Goal: Task Accomplishment & Management: Use online tool/utility

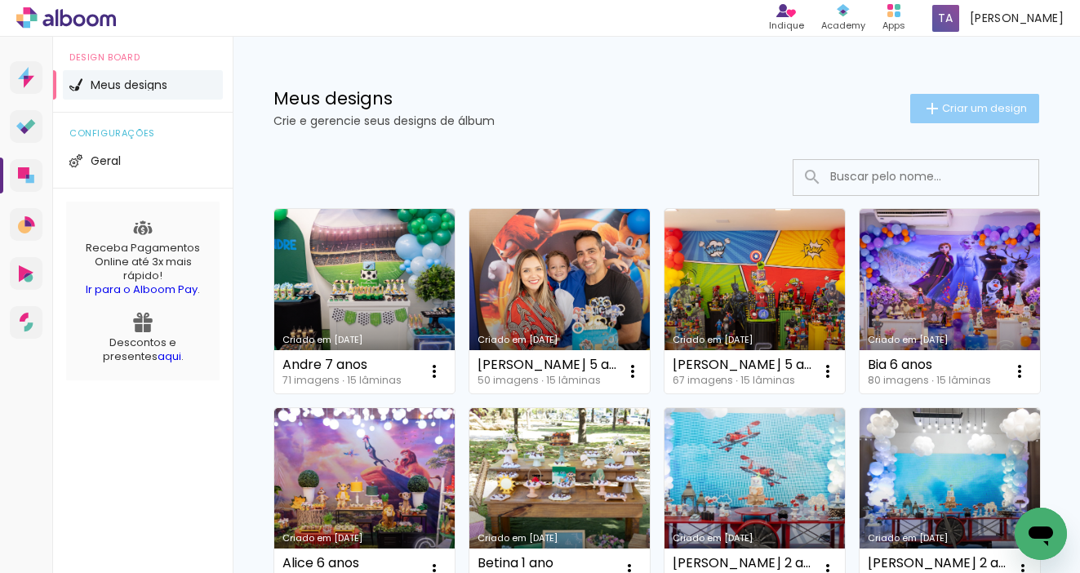
click at [974, 105] on span "Criar um design" at bounding box center [984, 108] width 85 height 11
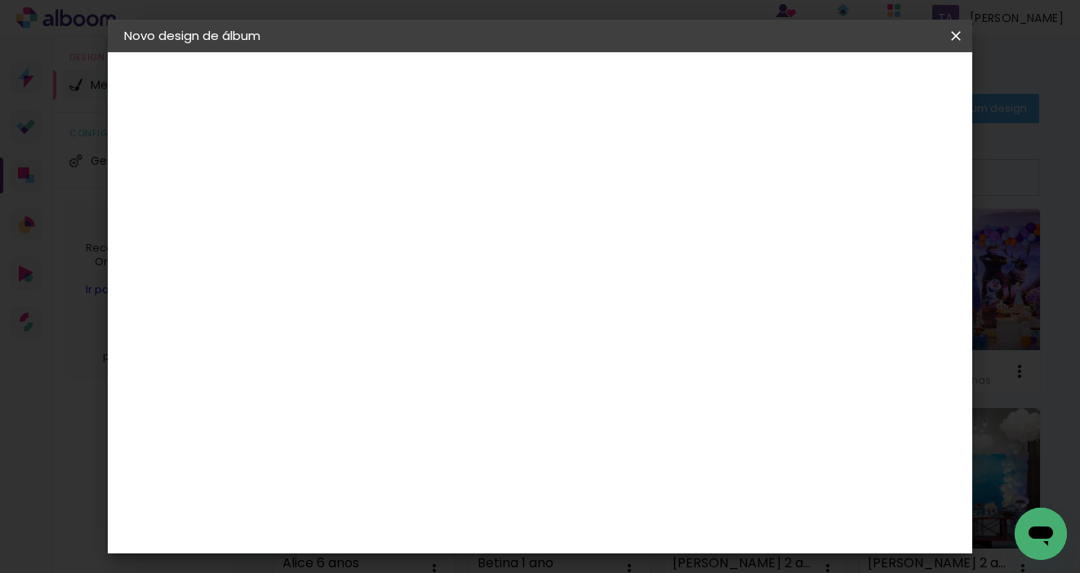
click at [391, 225] on input at bounding box center [391, 218] width 0 height 25
type input "R"
type input "[PERSON_NAME] 4 anos"
click at [0, 0] on slot "Avançar" at bounding box center [0, 0] width 0 height 0
click at [0, 0] on slot "Tamanho Livre" at bounding box center [0, 0] width 0 height 0
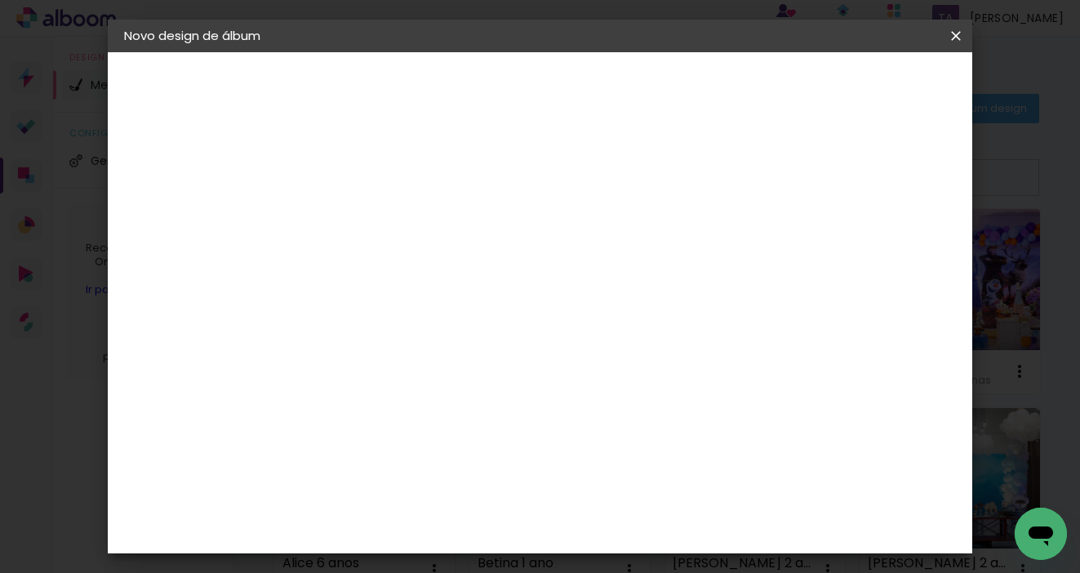
click at [0, 0] on slot "Avançar" at bounding box center [0, 0] width 0 height 0
click at [352, 422] on input "30" at bounding box center [339, 418] width 42 height 24
type input "25"
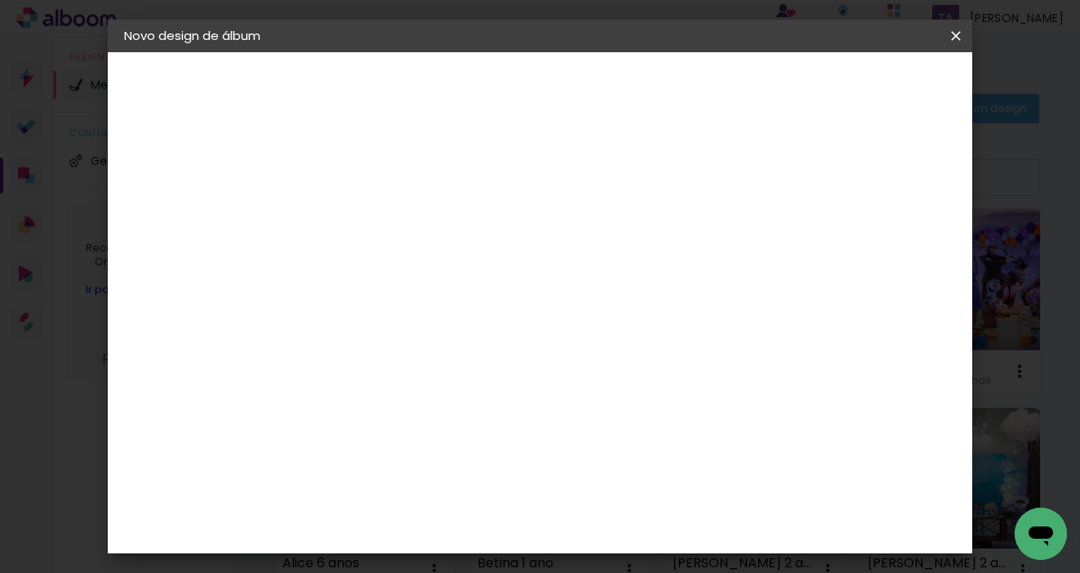
type paper-input "25"
click at [647, 393] on input "60" at bounding box center [635, 396] width 42 height 24
type input "50"
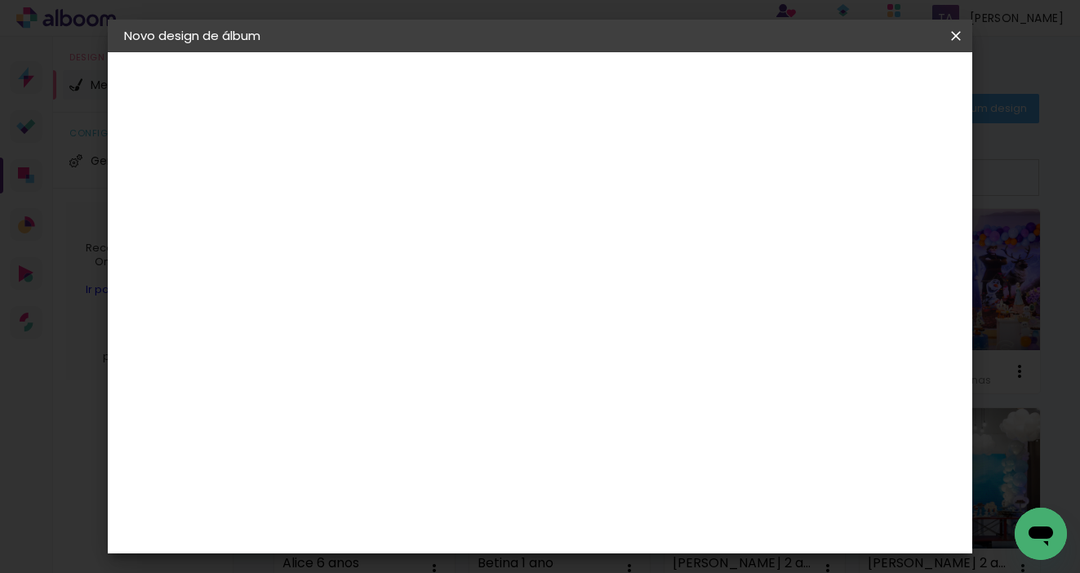
type paper-input "50"
click at [865, 85] on span "Iniciar design" at bounding box center [828, 86] width 74 height 11
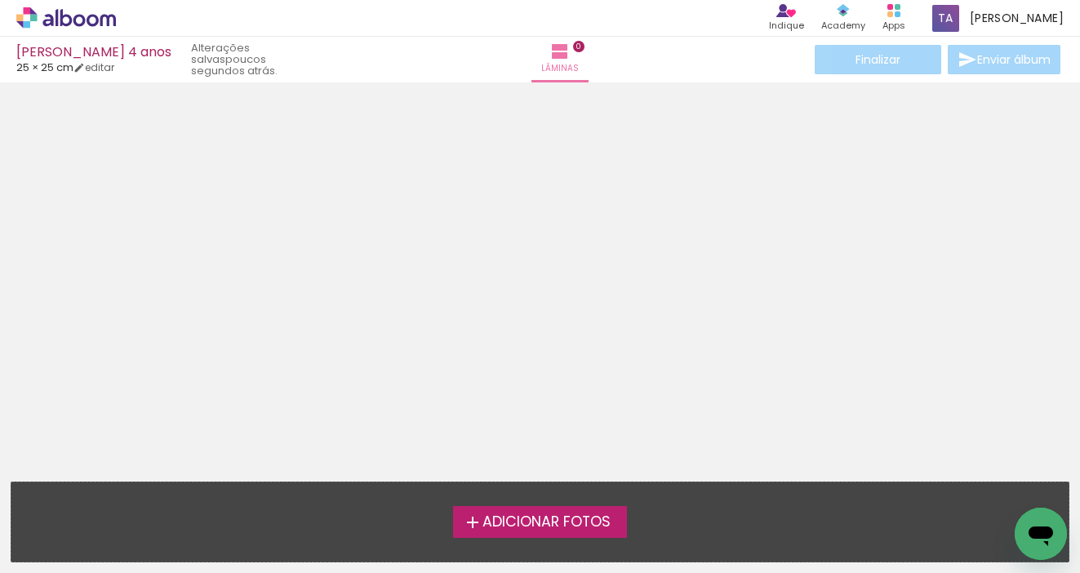
click at [542, 529] on span "Adicionar Fotos" at bounding box center [546, 522] width 128 height 15
click at [0, 0] on input "file" at bounding box center [0, 0] width 0 height 0
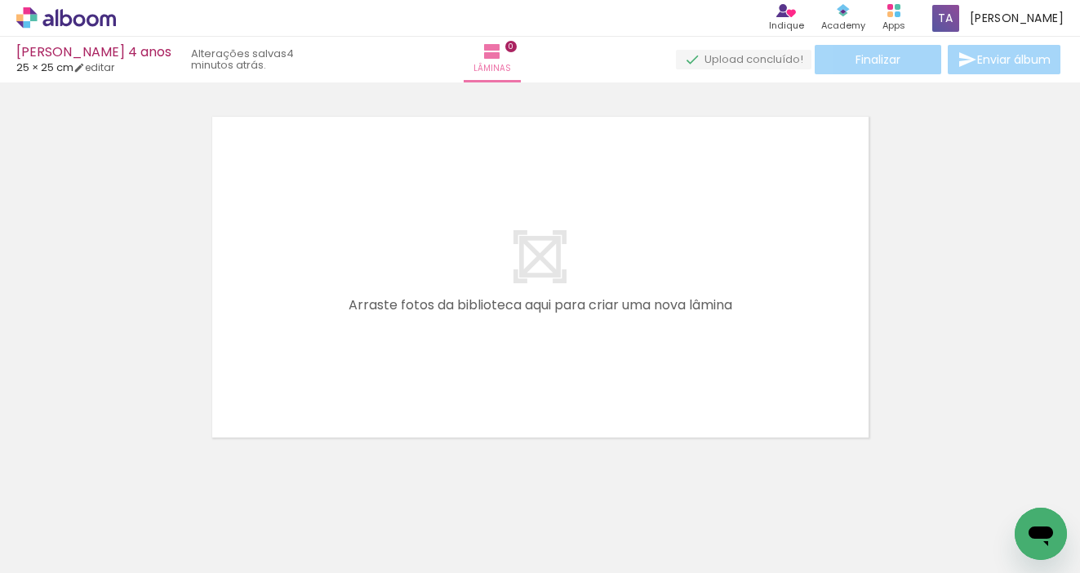
click at [86, 519] on iron-icon at bounding box center [83, 523] width 13 height 13
click at [0, 0] on slot "Não utilizadas" at bounding box center [0, 0] width 0 height 0
type input "Não utilizadas"
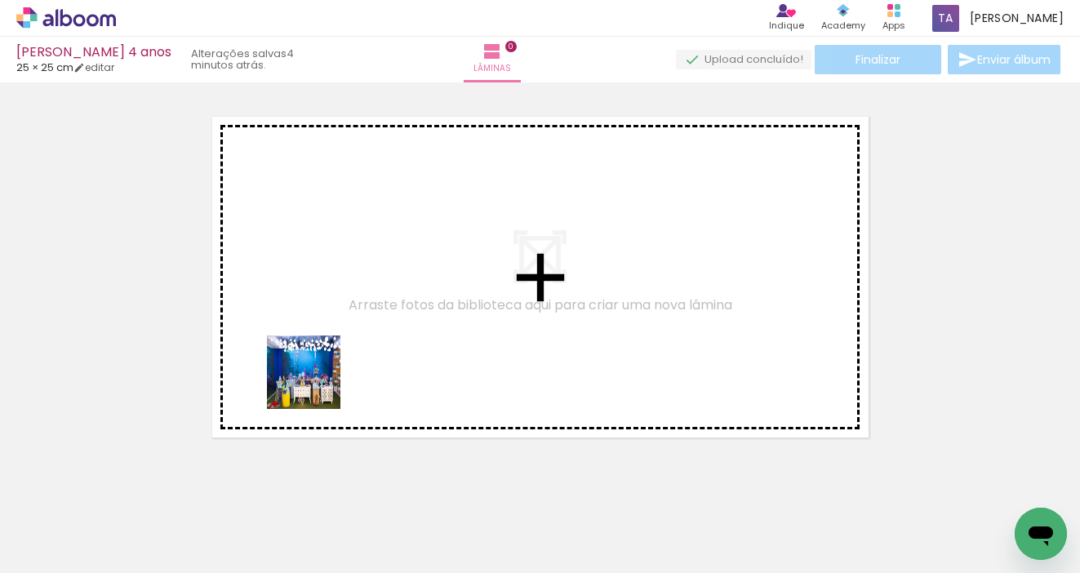
drag, startPoint x: 171, startPoint y: 515, endPoint x: 318, endPoint y: 382, distance: 198.2
click at [318, 382] on quentale-workspace at bounding box center [540, 286] width 1080 height 573
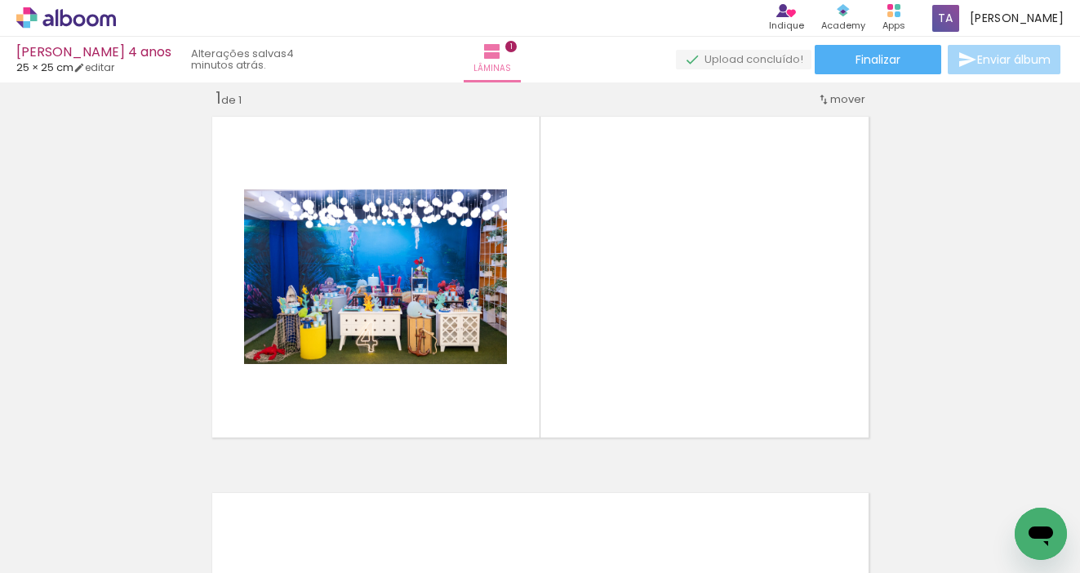
scroll to position [0, 448]
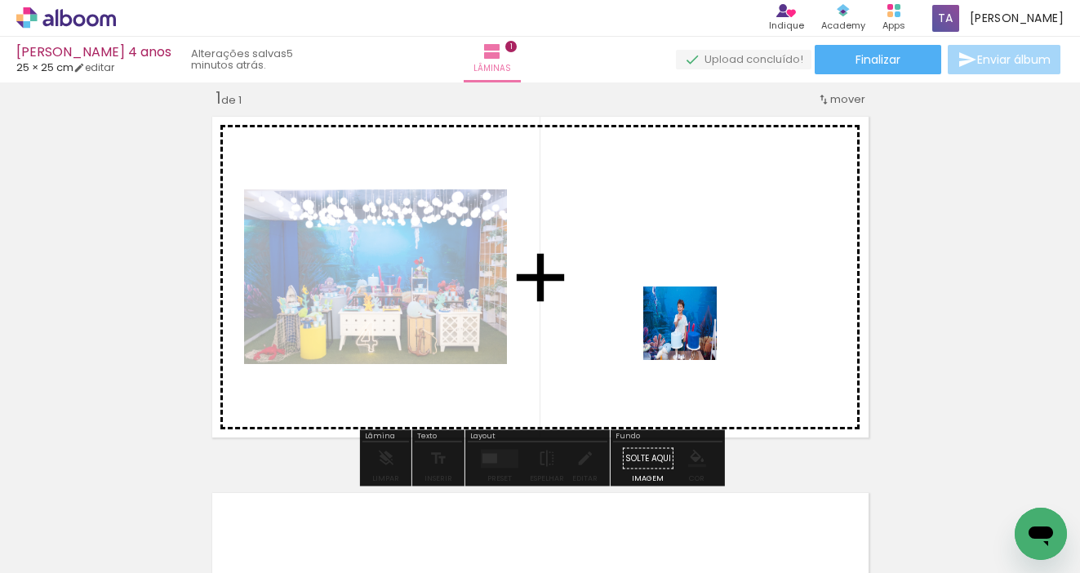
click at [684, 328] on quentale-workspace at bounding box center [540, 286] width 1080 height 573
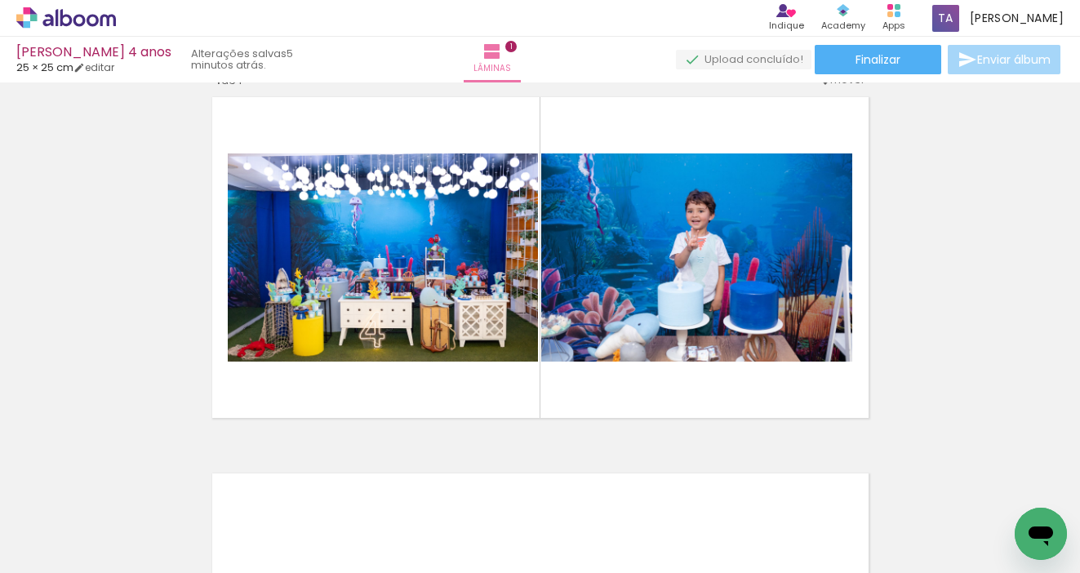
scroll to position [37, 0]
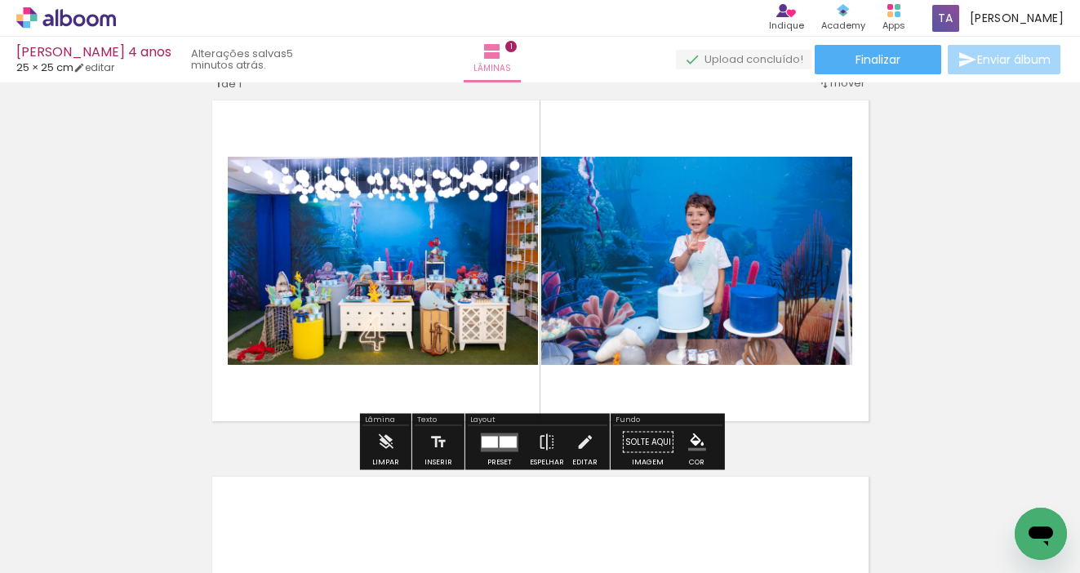
click at [494, 434] on quentale-layouter at bounding box center [500, 441] width 38 height 19
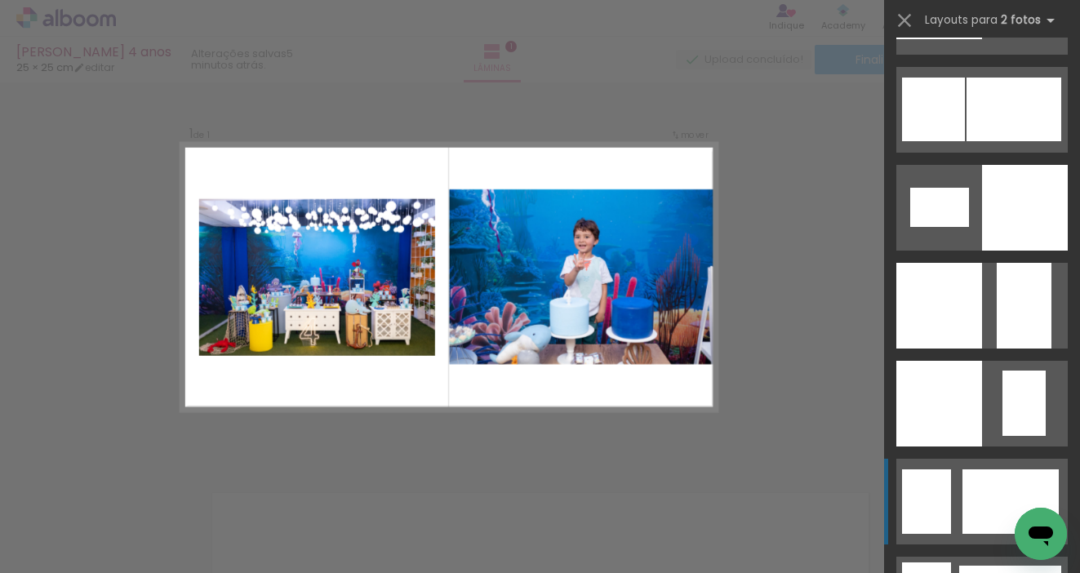
scroll to position [2167, 0]
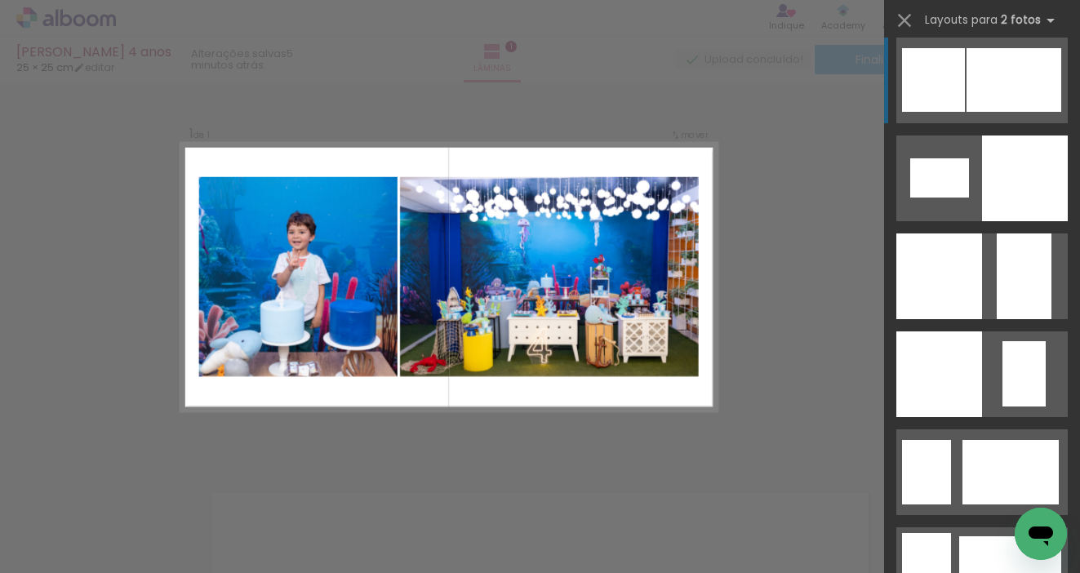
click at [1001, 86] on div at bounding box center [1013, 80] width 95 height 64
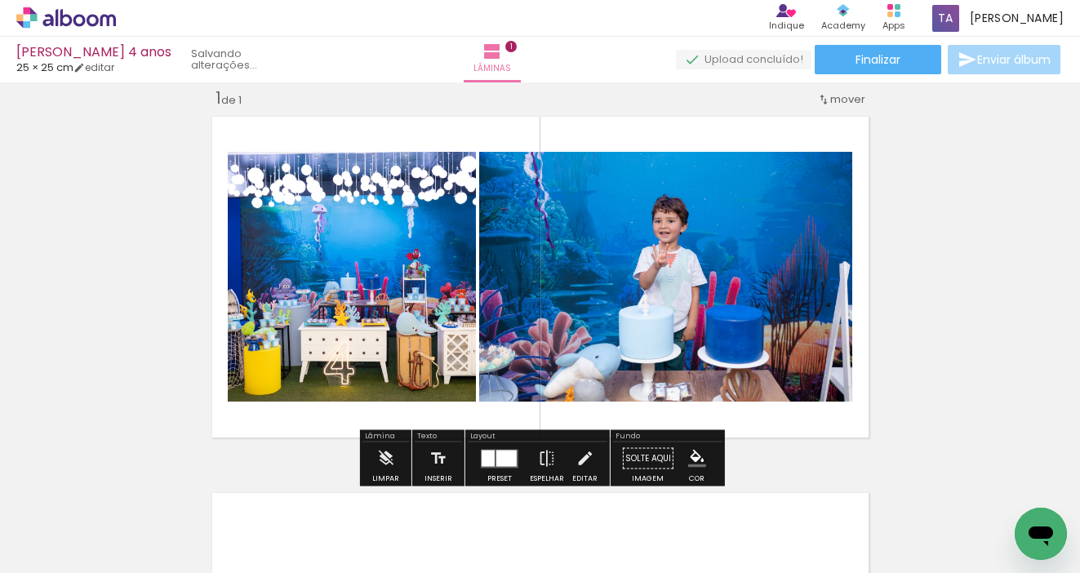
drag, startPoint x: 366, startPoint y: 285, endPoint x: 610, endPoint y: 281, distance: 244.0
click at [0, 0] on slot at bounding box center [0, 0] width 0 height 0
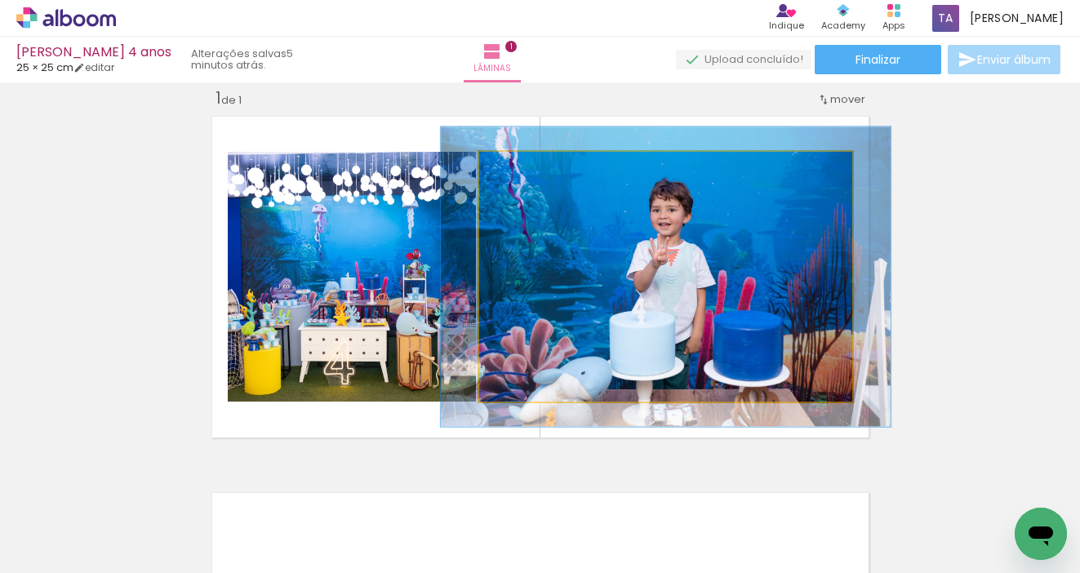
drag, startPoint x: 521, startPoint y: 171, endPoint x: 532, endPoint y: 171, distance: 11.4
type paper-slider "120"
click at [532, 171] on div at bounding box center [528, 169] width 15 height 15
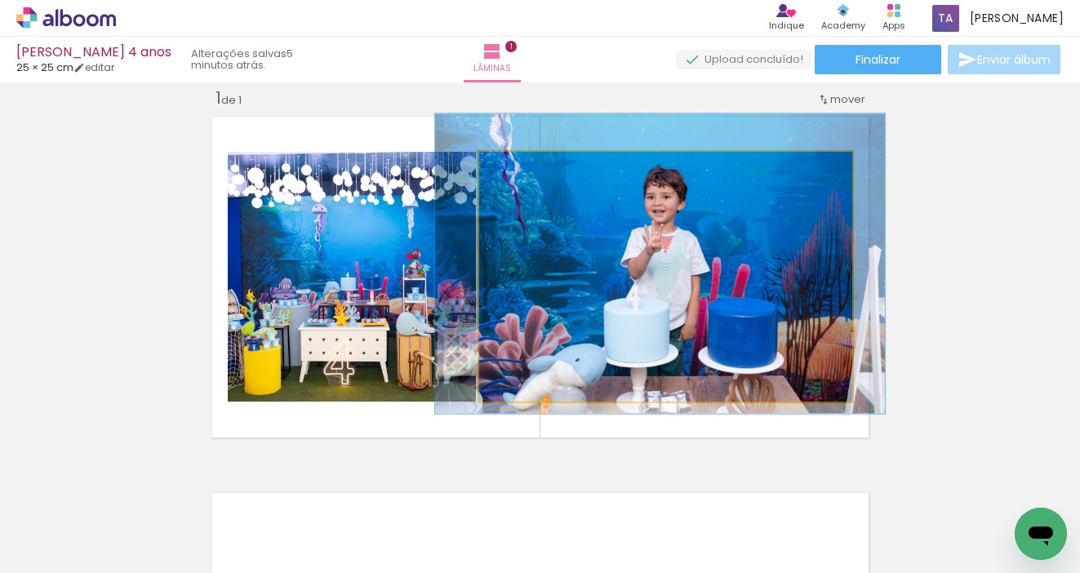
drag, startPoint x: 664, startPoint y: 247, endPoint x: 659, endPoint y: 233, distance: 15.0
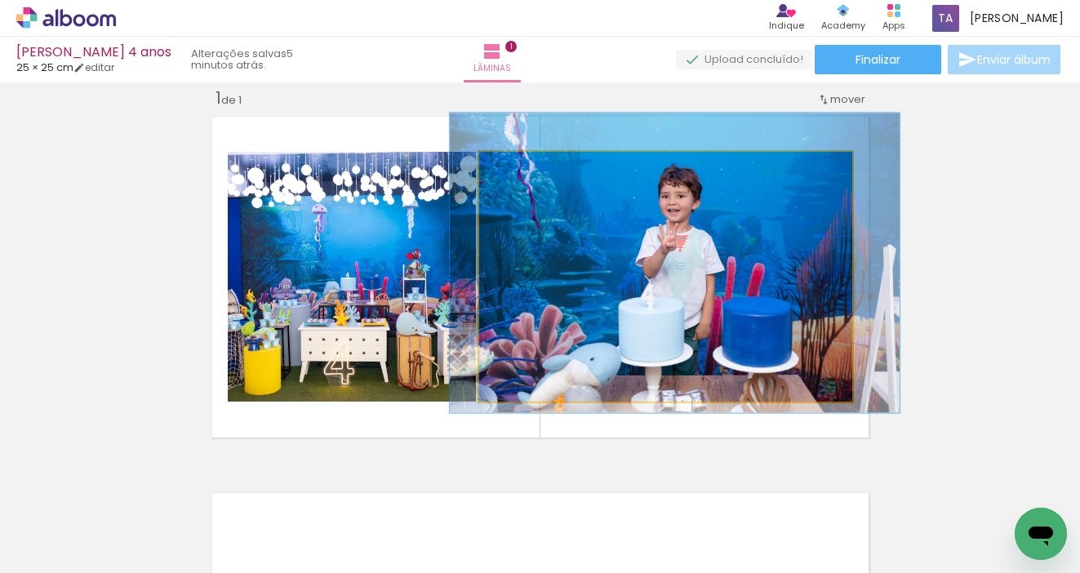
drag, startPoint x: 743, startPoint y: 264, endPoint x: 758, endPoint y: 264, distance: 14.7
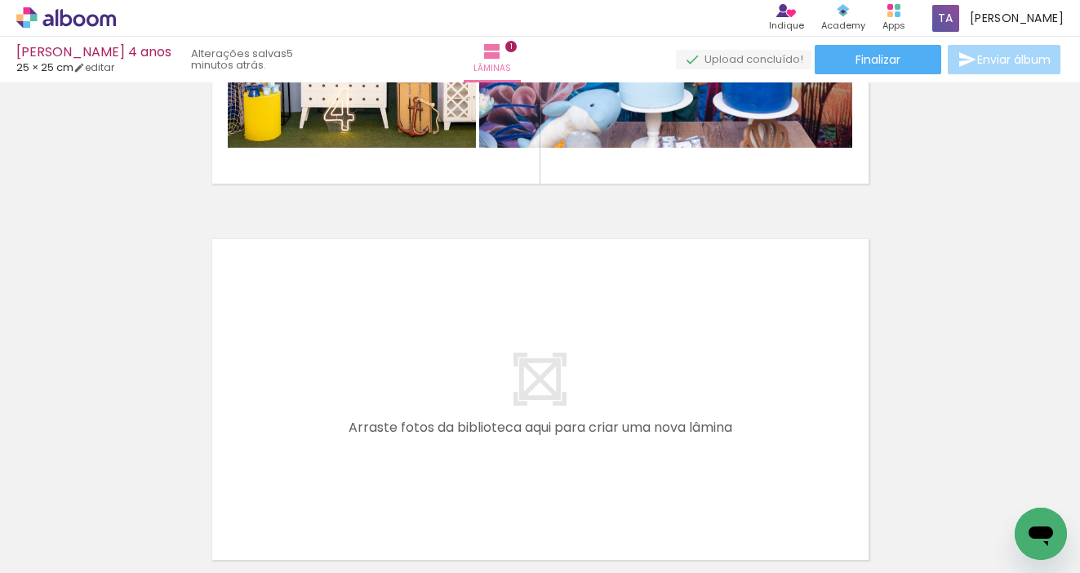
scroll to position [0, 0]
drag, startPoint x: 540, startPoint y: 523, endPoint x: 503, endPoint y: 424, distance: 105.6
click at [503, 424] on quentale-workspace at bounding box center [540, 286] width 1080 height 573
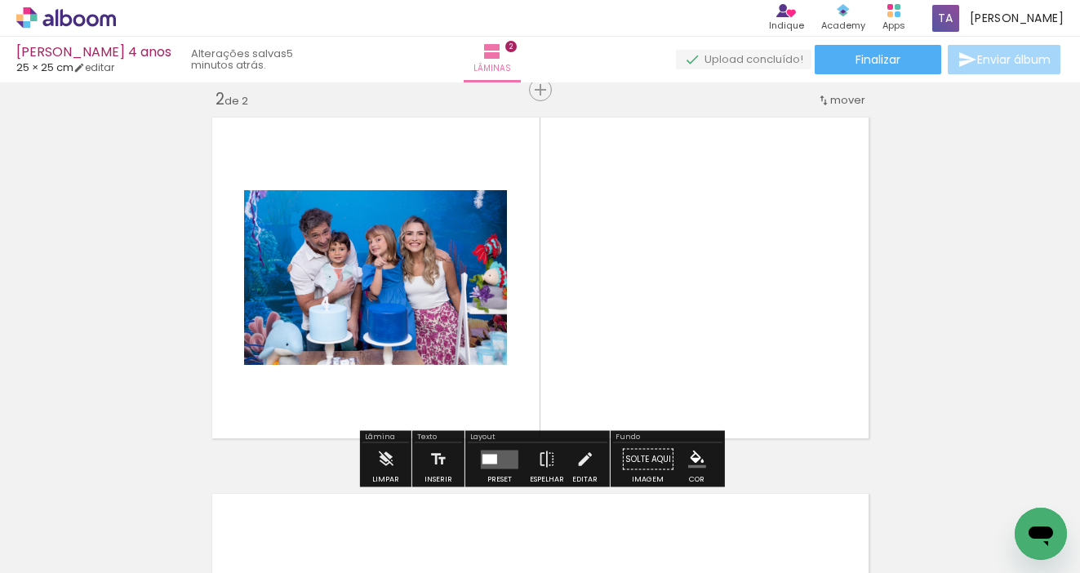
scroll to position [397, 0]
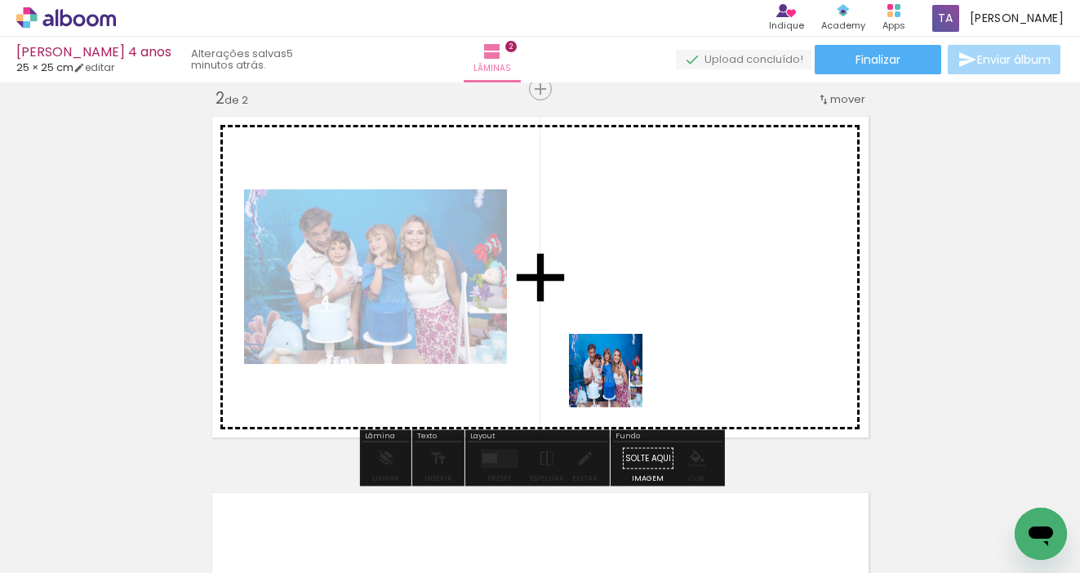
drag, startPoint x: 543, startPoint y: 526, endPoint x: 618, endPoint y: 383, distance: 162.1
click at [618, 383] on quentale-workspace at bounding box center [540, 286] width 1080 height 573
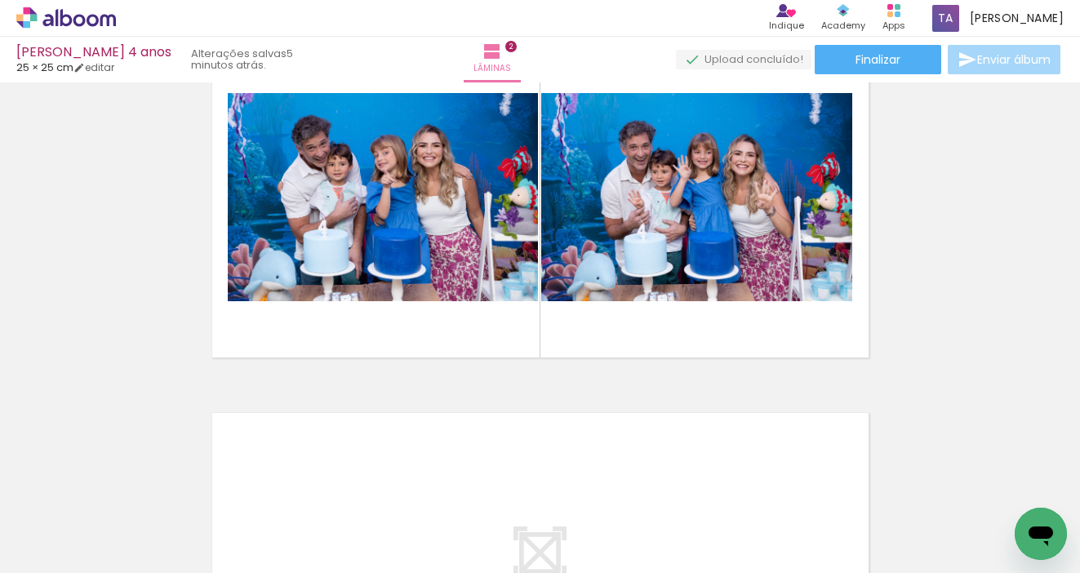
scroll to position [472, 0]
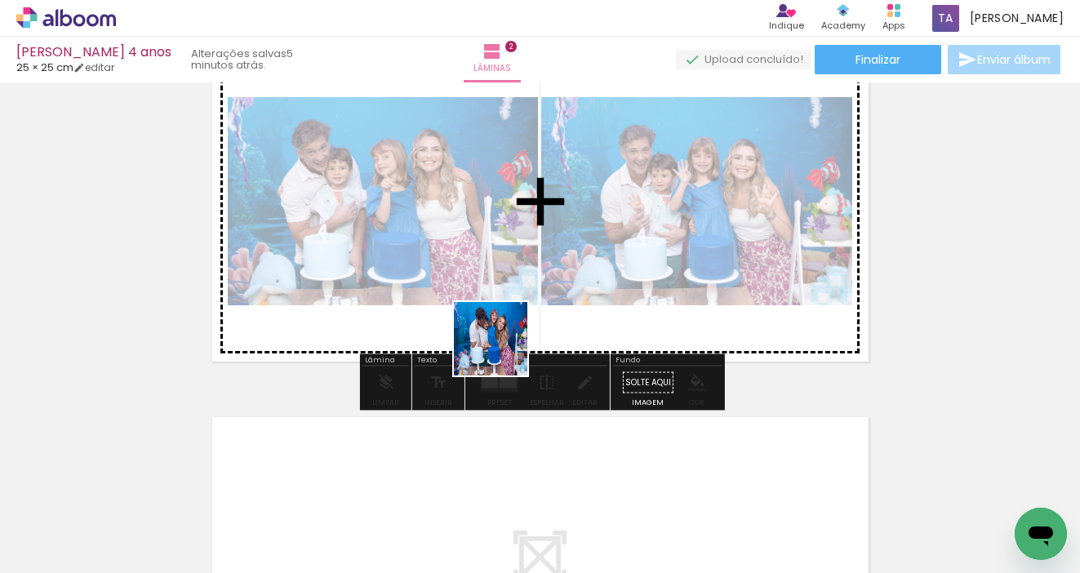
drag, startPoint x: 537, startPoint y: 524, endPoint x: 501, endPoint y: 338, distance: 189.5
click at [501, 338] on quentale-workspace at bounding box center [540, 286] width 1080 height 573
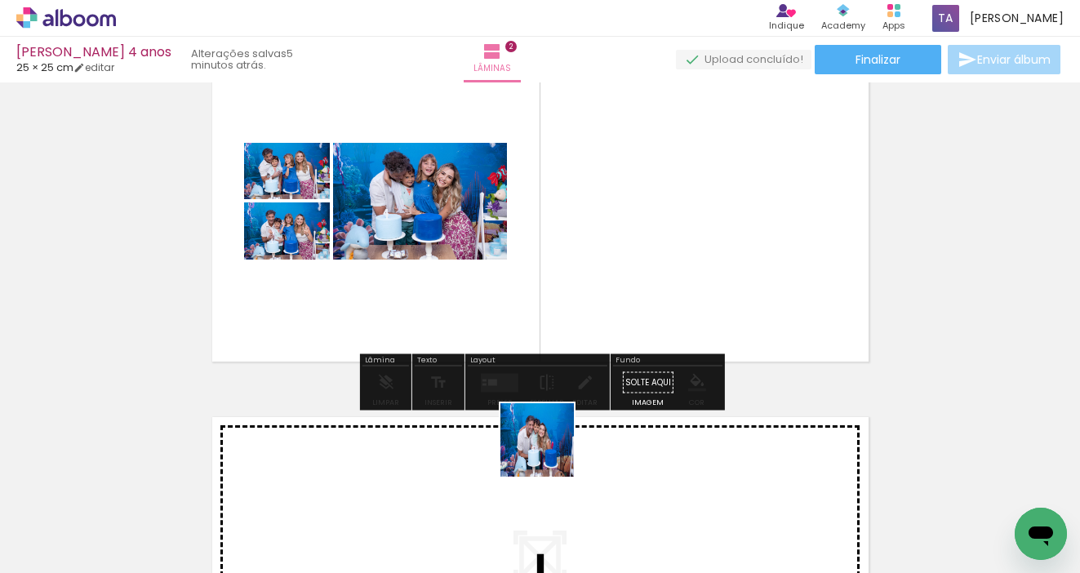
drag, startPoint x: 542, startPoint y: 499, endPoint x: 643, endPoint y: 272, distance: 249.1
click at [643, 272] on quentale-workspace at bounding box center [540, 286] width 1080 height 573
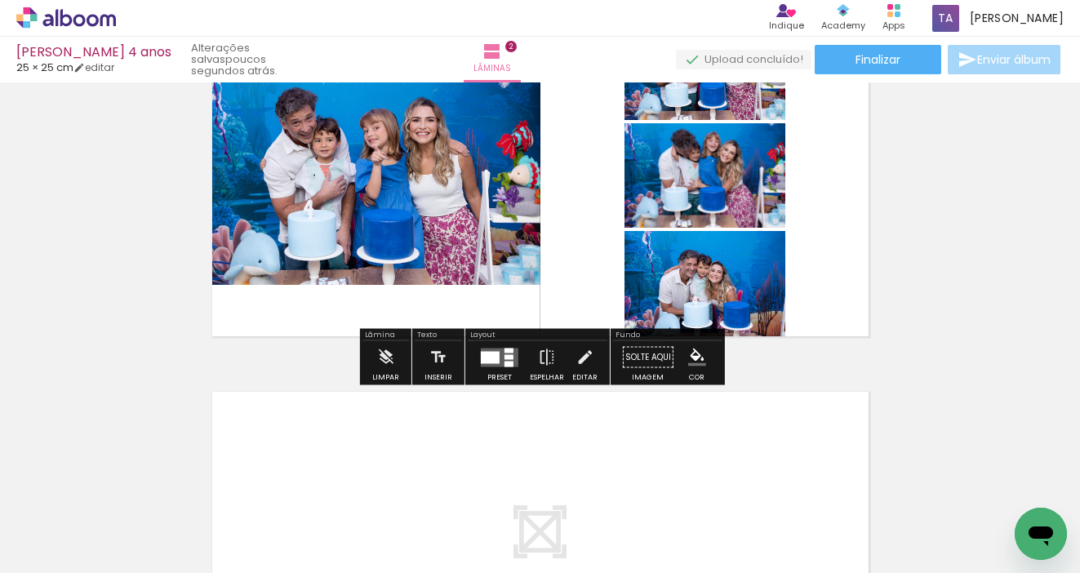
scroll to position [499, 0]
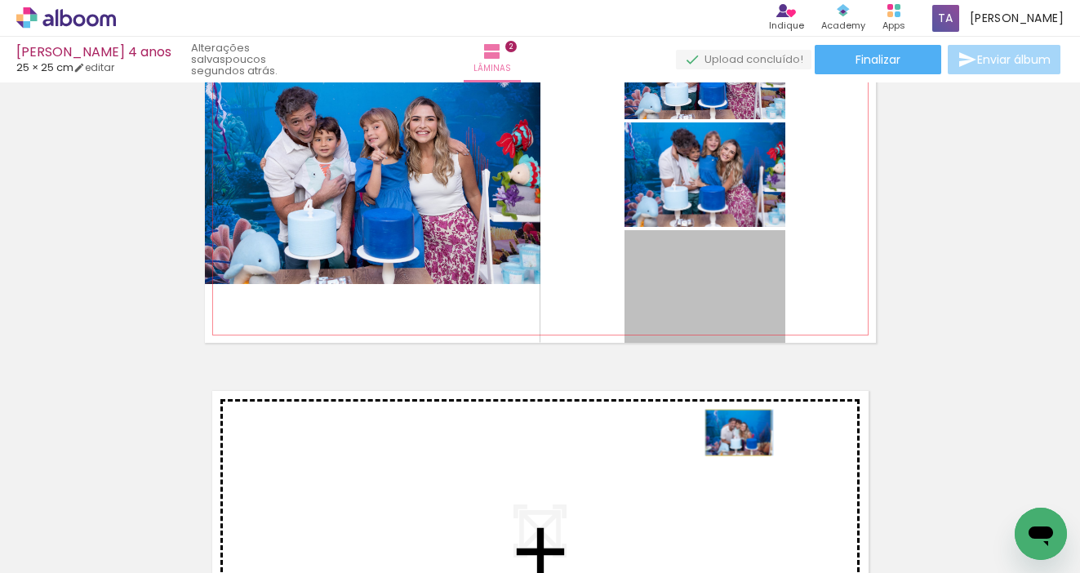
drag, startPoint x: 738, startPoint y: 270, endPoint x: 737, endPoint y: 435, distance: 164.8
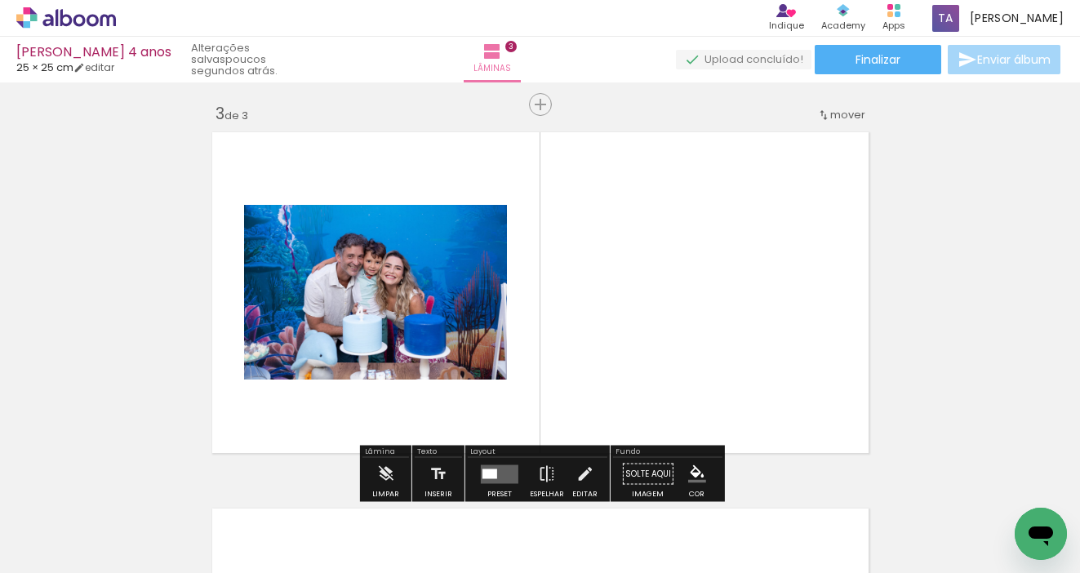
scroll to position [773, 0]
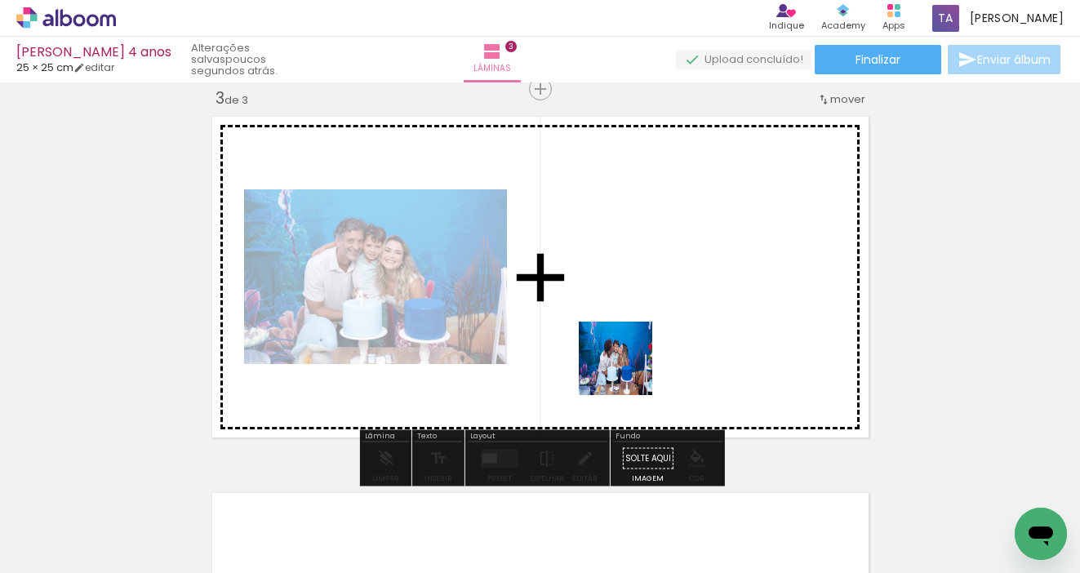
click at [675, 331] on quentale-workspace at bounding box center [540, 286] width 1080 height 573
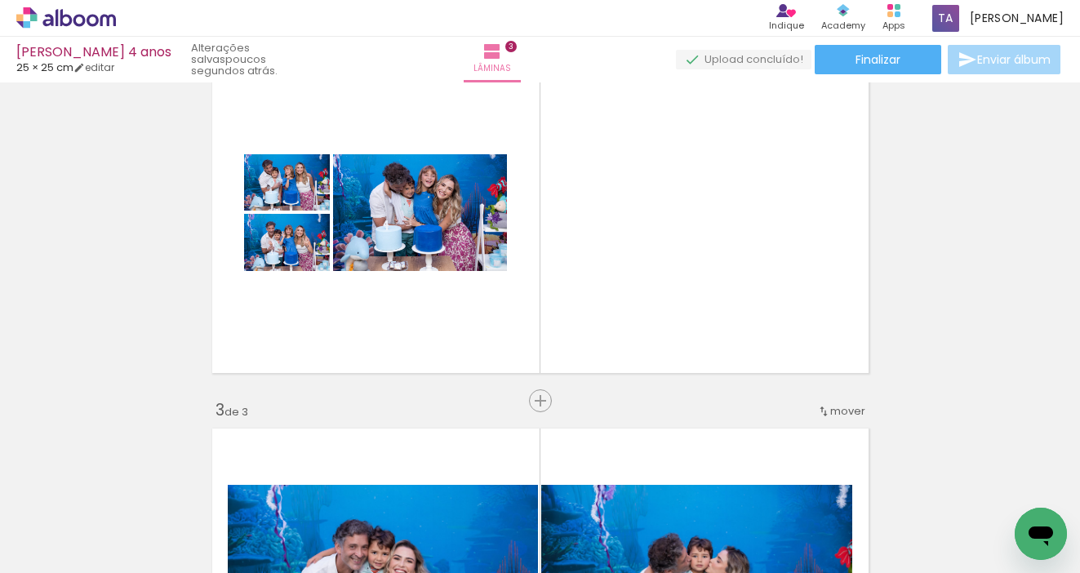
scroll to position [459, 0]
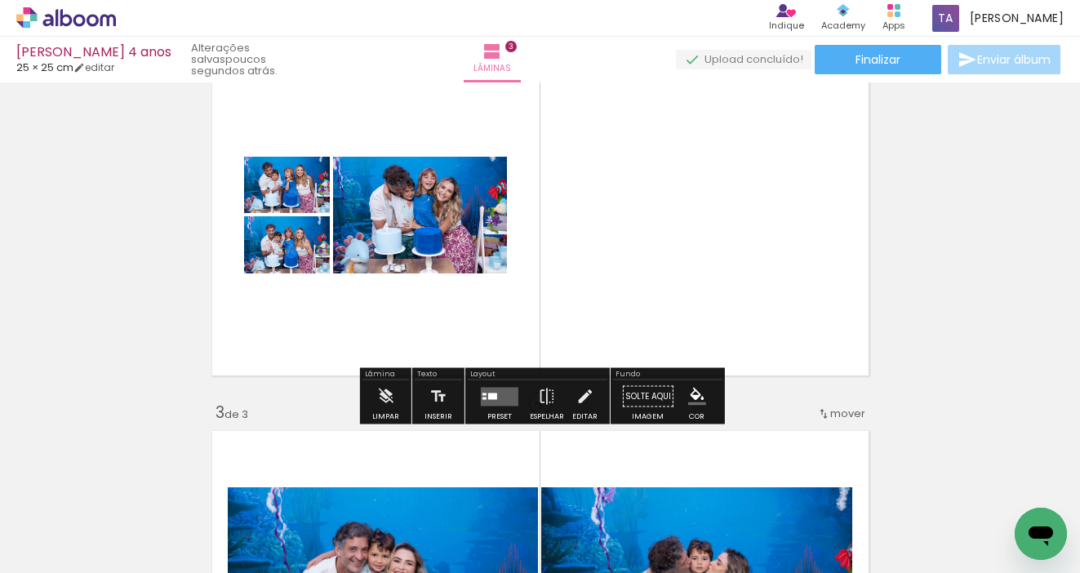
click at [493, 392] on quentale-layouter at bounding box center [500, 396] width 38 height 19
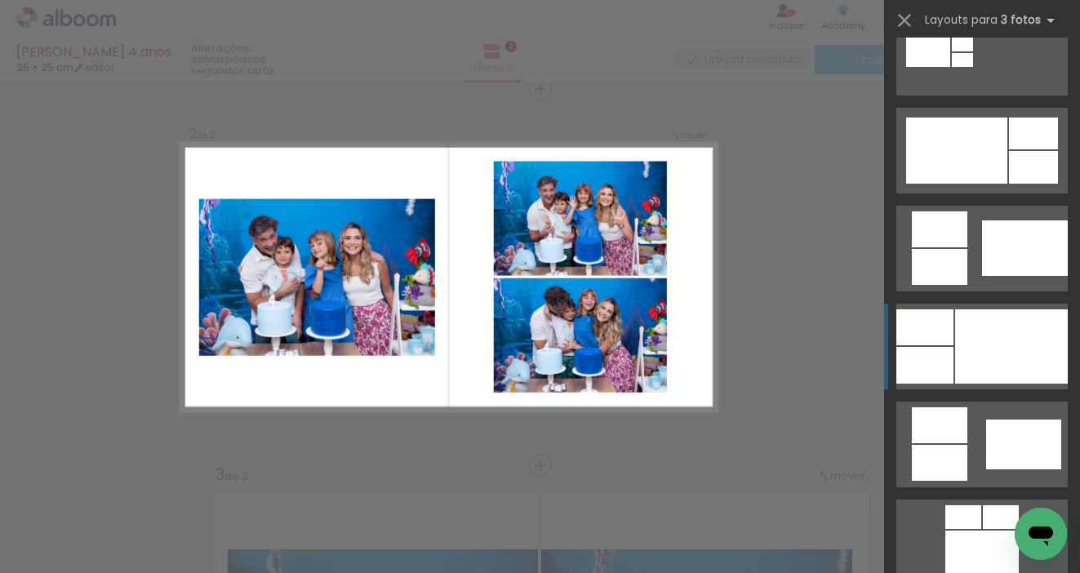
scroll to position [829, 0]
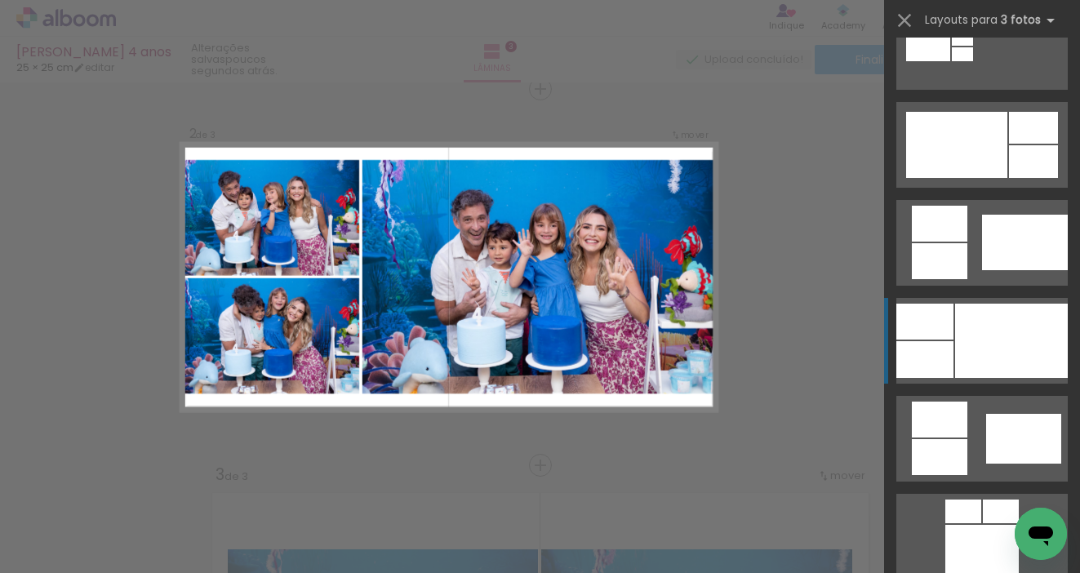
click at [1018, 340] on div at bounding box center [1011, 341] width 113 height 74
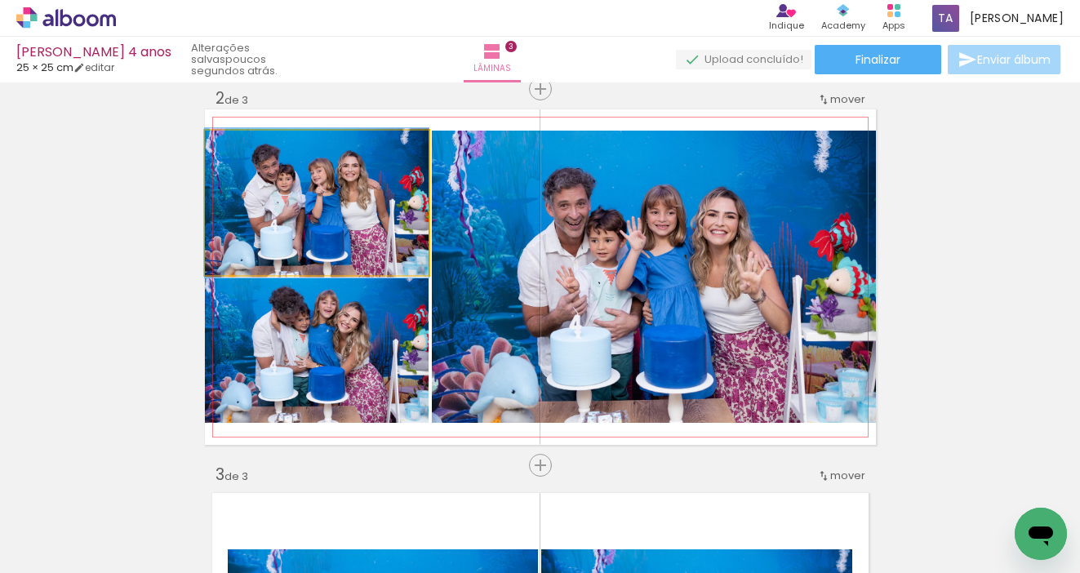
drag, startPoint x: 351, startPoint y: 210, endPoint x: 574, endPoint y: 244, distance: 226.2
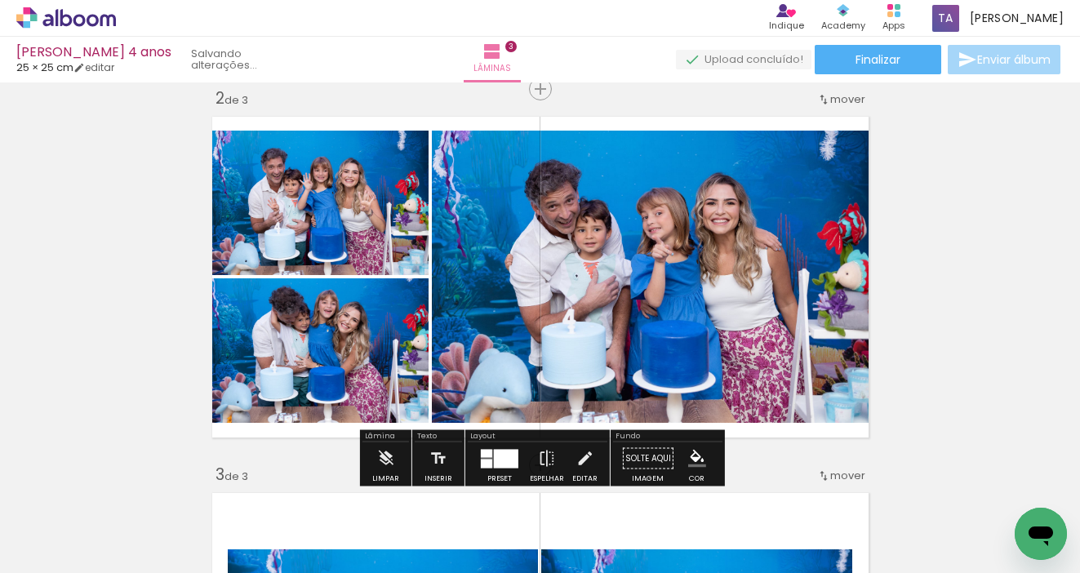
click at [0, 0] on slot at bounding box center [0, 0] width 0 height 0
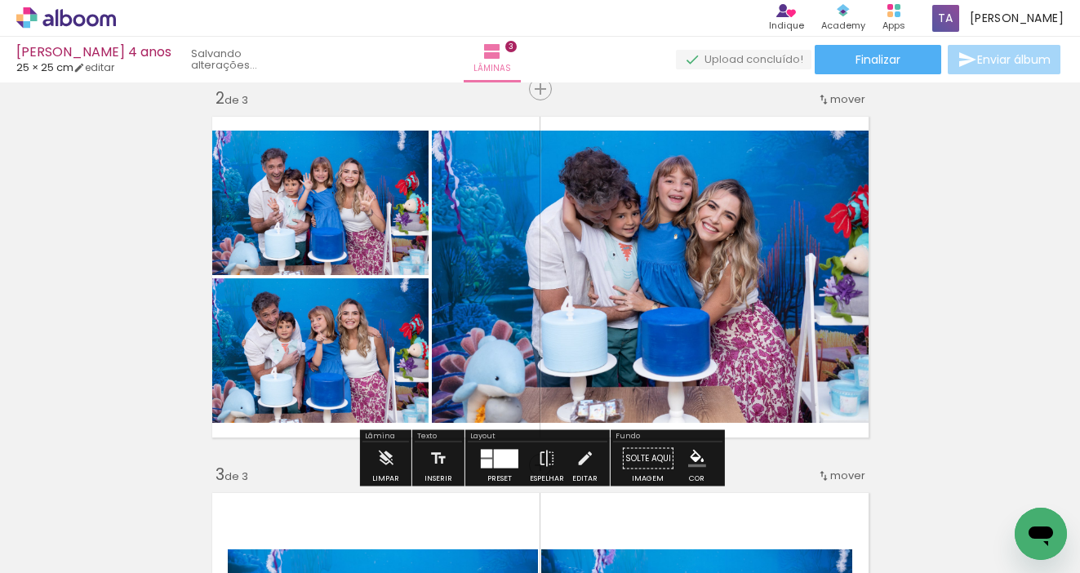
drag, startPoint x: 378, startPoint y: 360, endPoint x: 552, endPoint y: 313, distance: 180.1
click at [0, 0] on slot at bounding box center [0, 0] width 0 height 0
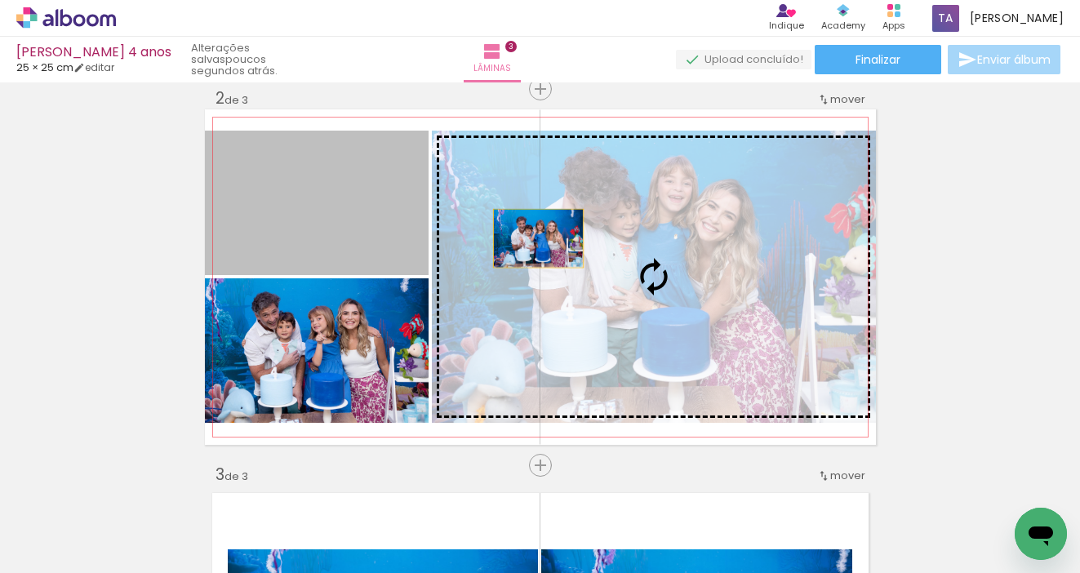
drag, startPoint x: 353, startPoint y: 211, endPoint x: 538, endPoint y: 238, distance: 187.2
click at [0, 0] on slot at bounding box center [0, 0] width 0 height 0
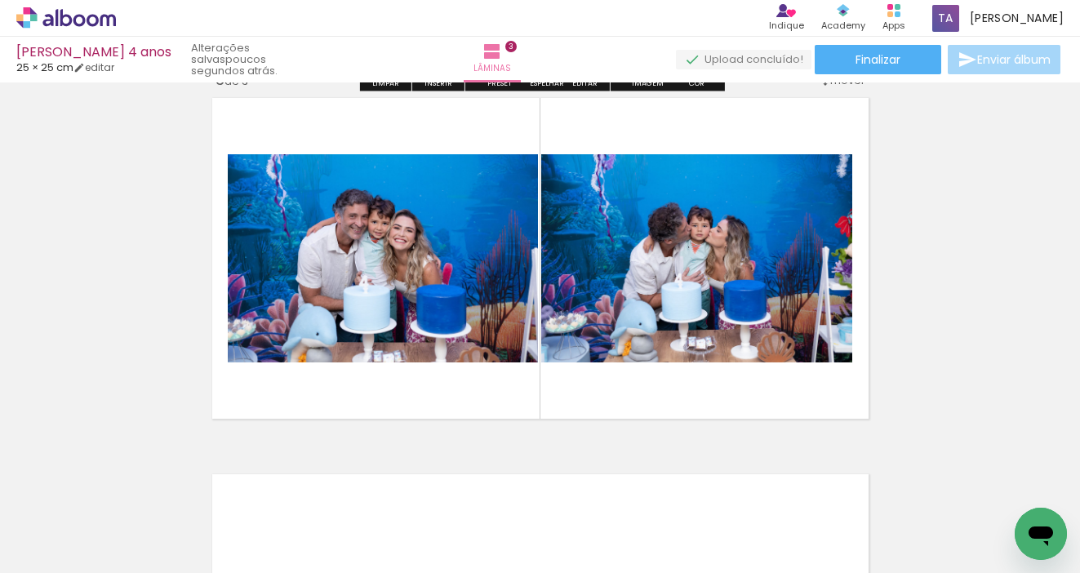
scroll to position [790, 0]
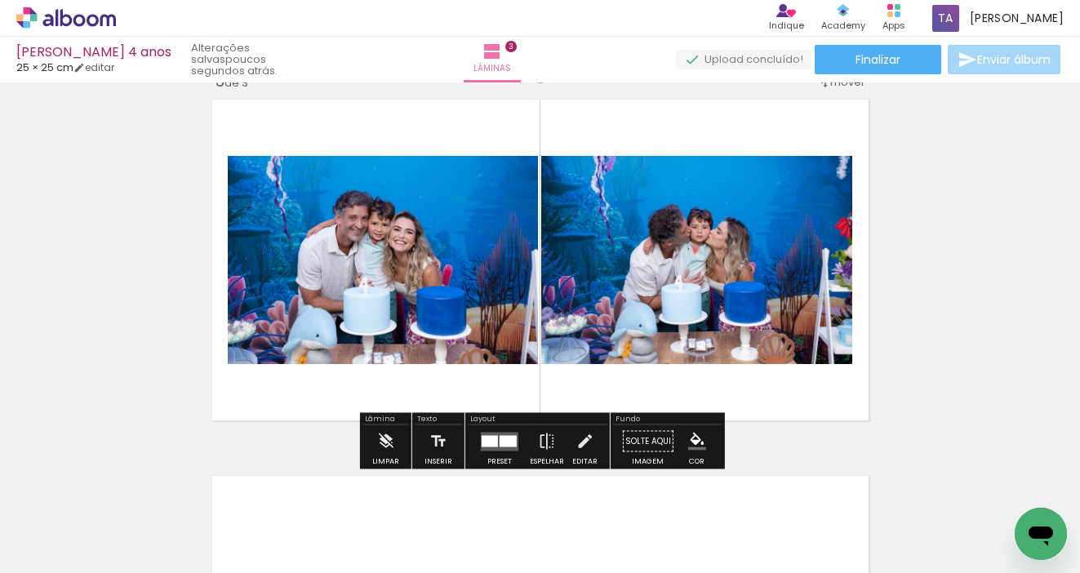
click at [499, 437] on div at bounding box center [507, 440] width 17 height 11
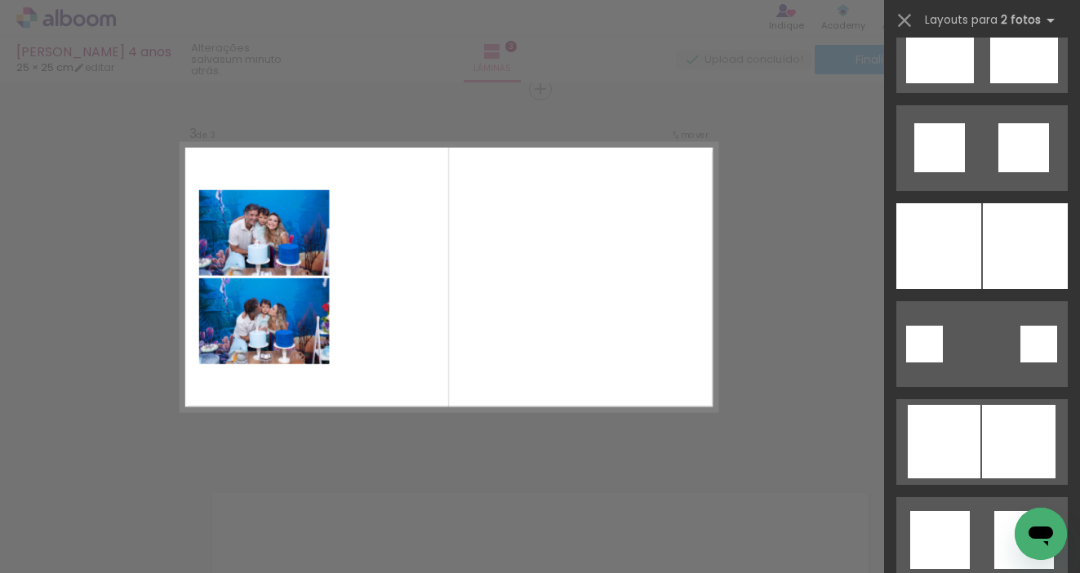
scroll to position [4366, 0]
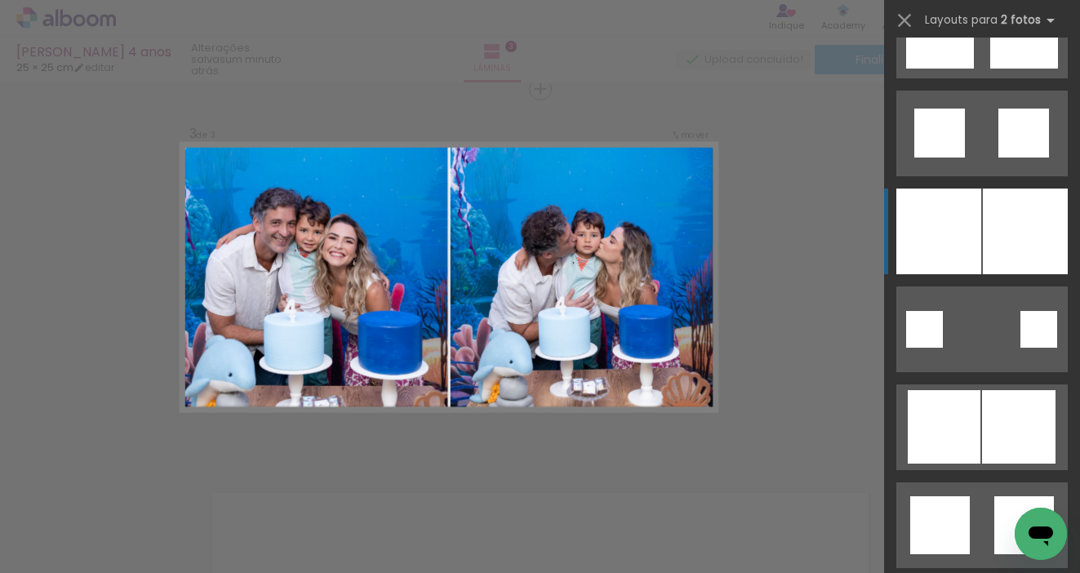
click at [1005, 235] on div at bounding box center [1024, 231] width 85 height 86
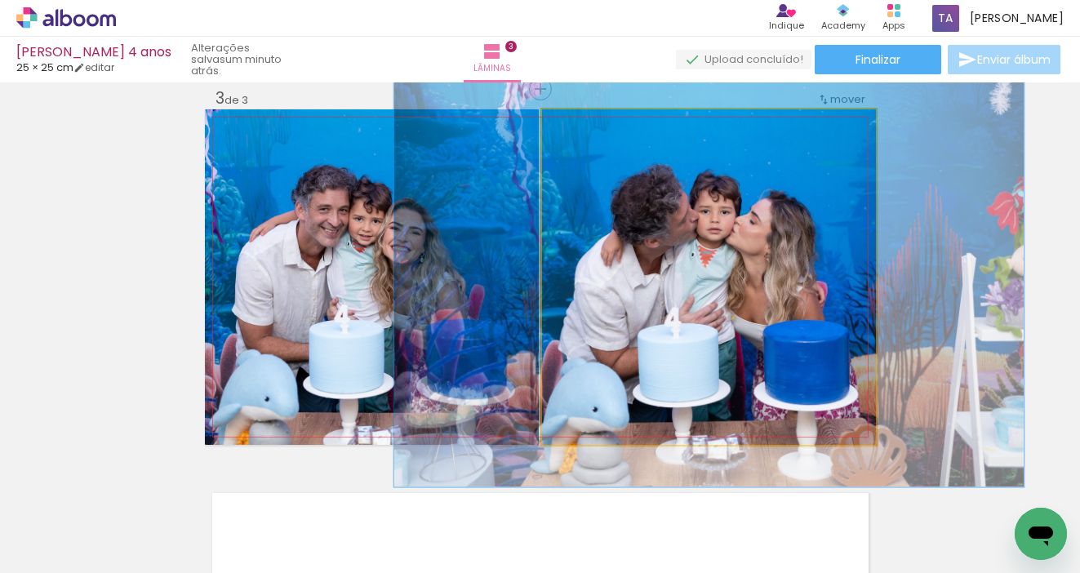
drag, startPoint x: 584, startPoint y: 129, endPoint x: 598, endPoint y: 129, distance: 13.9
type paper-slider "125"
click at [598, 129] on div at bounding box center [594, 126] width 26 height 26
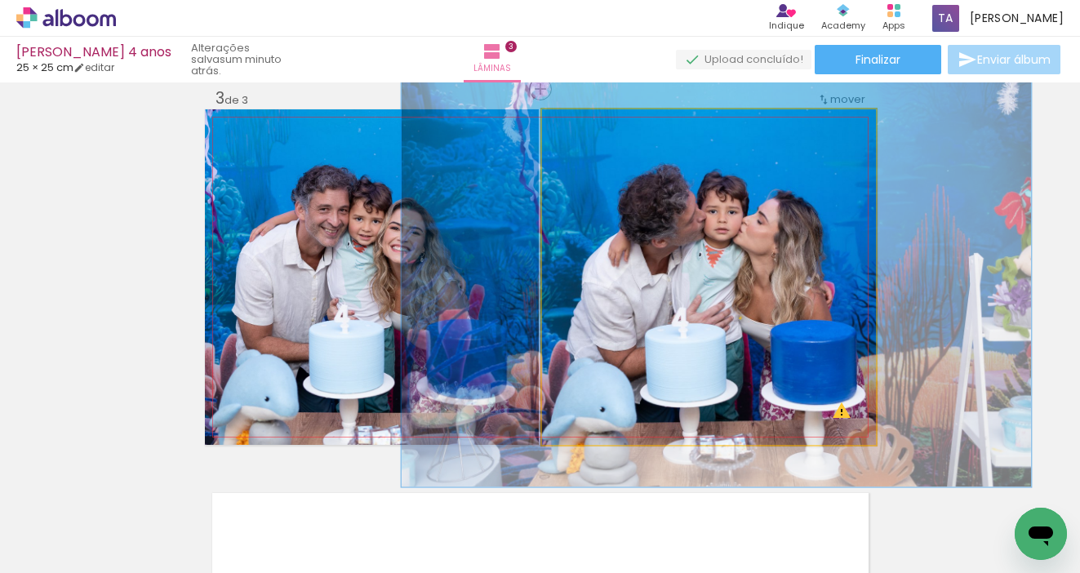
click at [769, 231] on div at bounding box center [715, 277] width 629 height 419
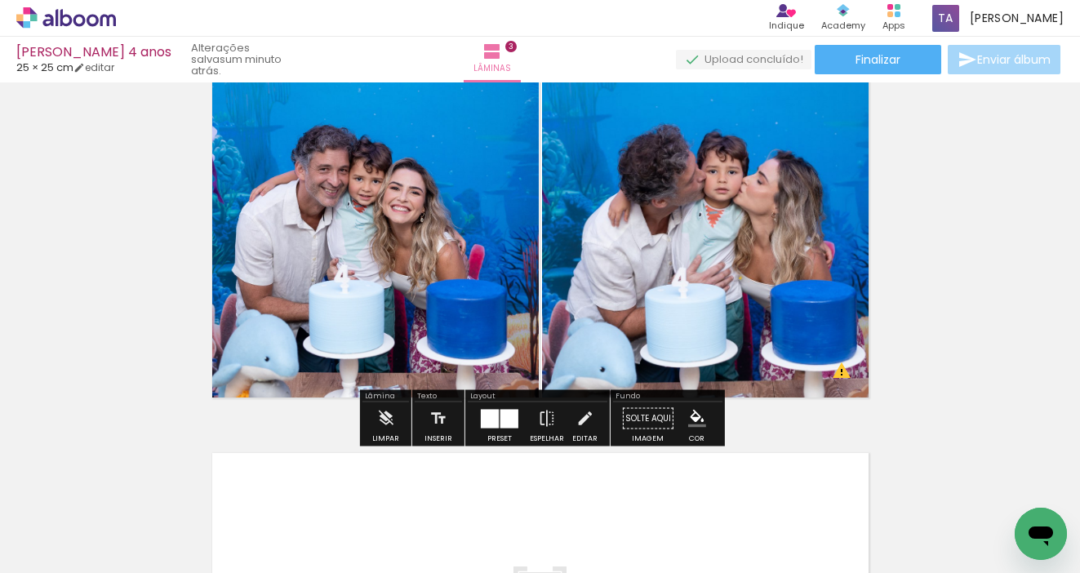
scroll to position [814, 0]
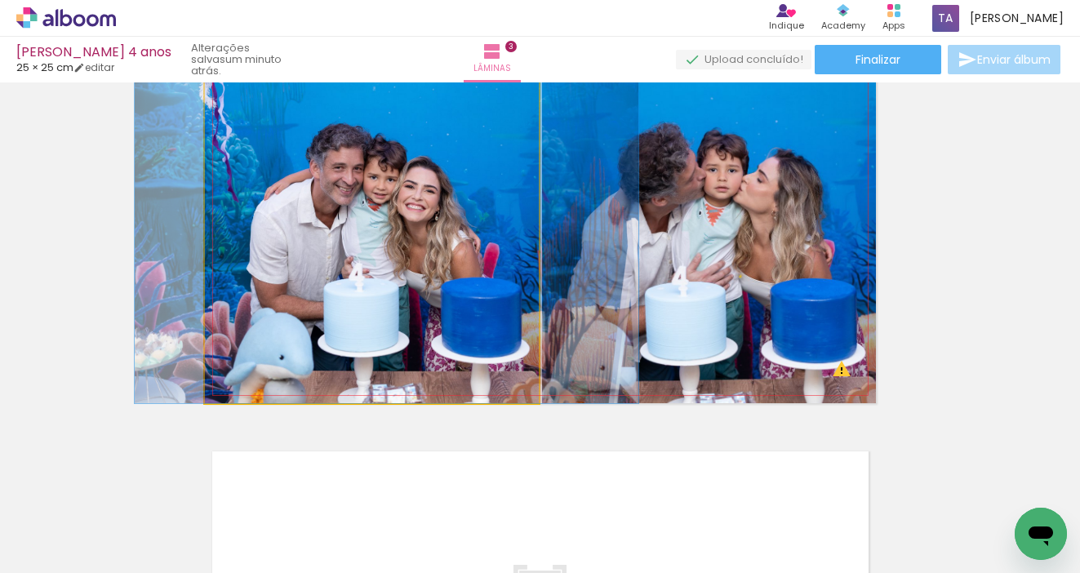
drag, startPoint x: 370, startPoint y: 196, endPoint x: 385, endPoint y: 193, distance: 15.0
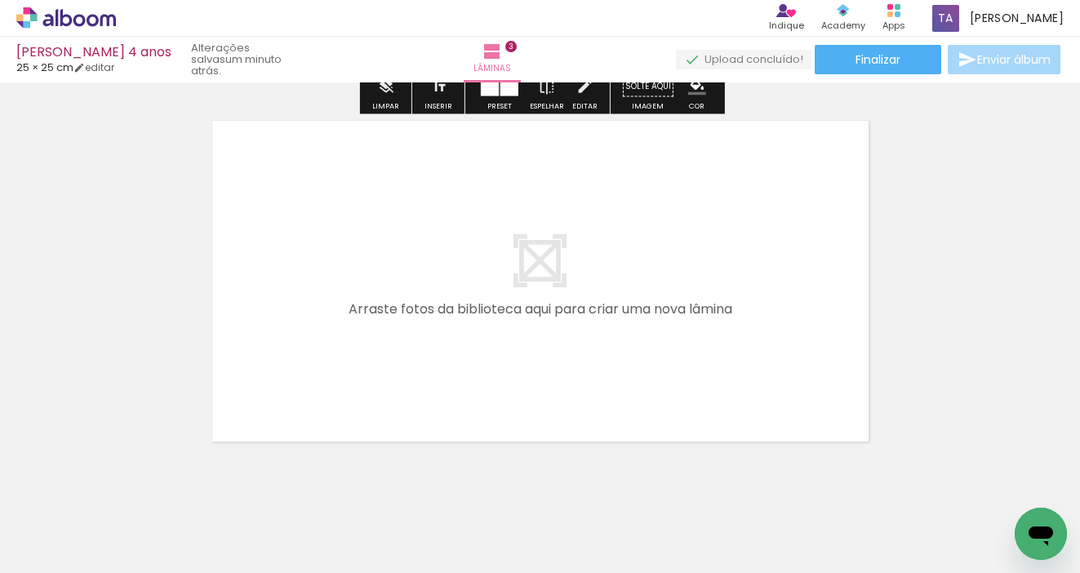
scroll to position [1147, 0]
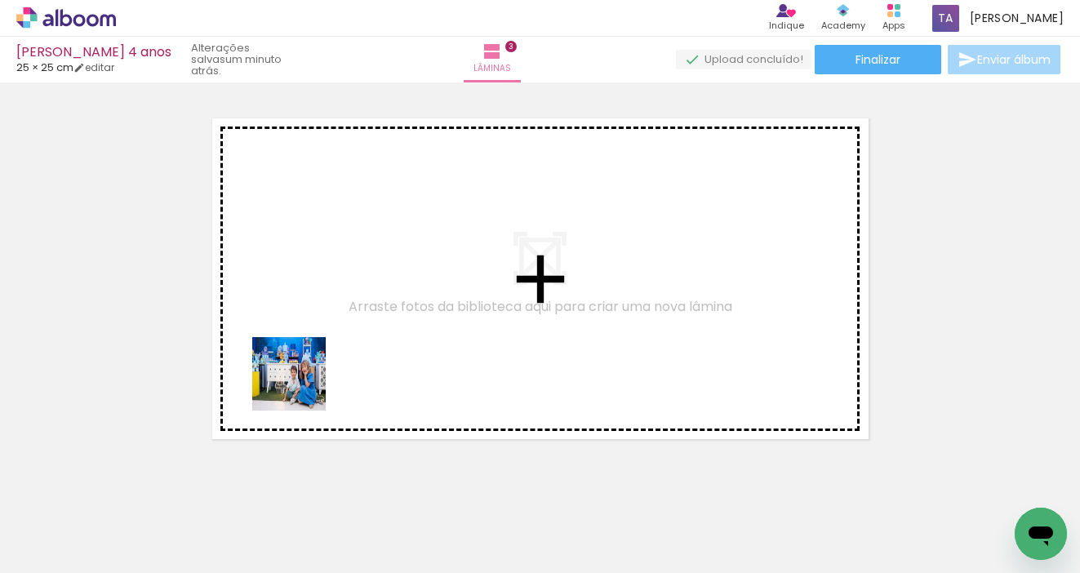
drag, startPoint x: 171, startPoint y: 528, endPoint x: 303, endPoint y: 385, distance: 194.6
click at [303, 385] on quentale-workspace at bounding box center [540, 286] width 1080 height 573
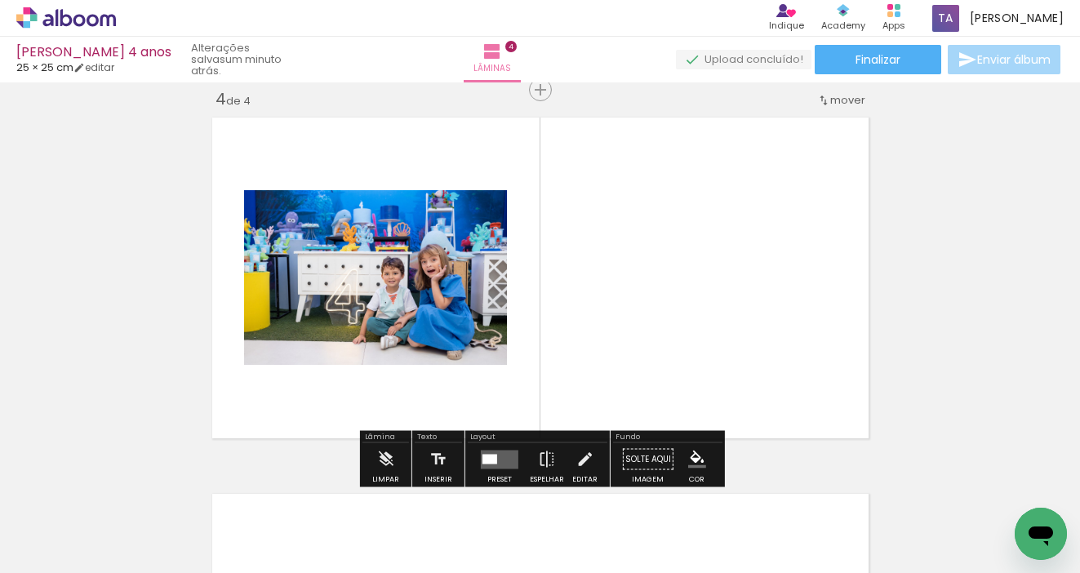
scroll to position [1149, 0]
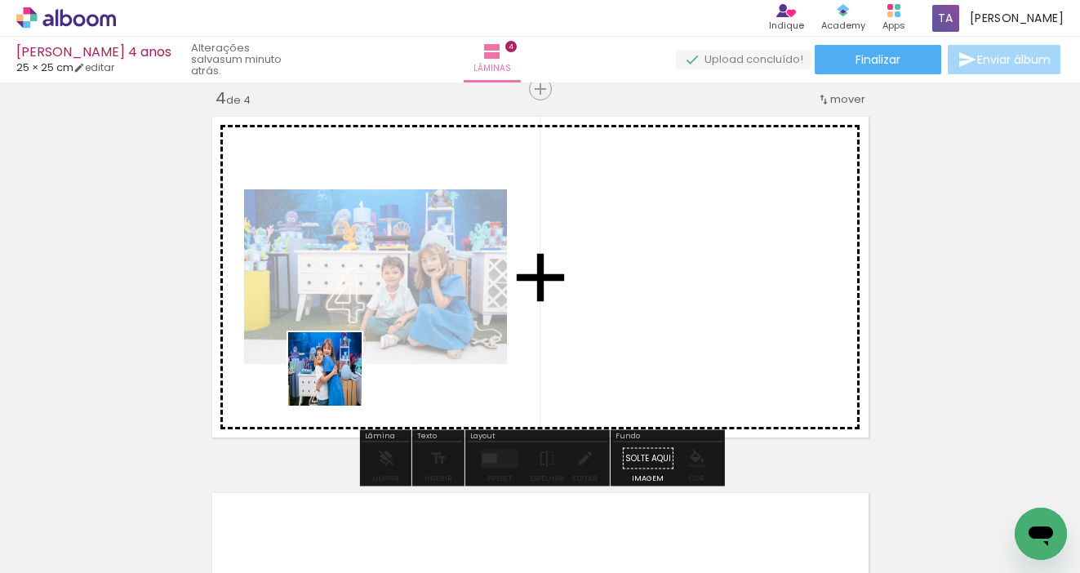
drag, startPoint x: 174, startPoint y: 516, endPoint x: 339, endPoint y: 379, distance: 213.9
click at [339, 379] on quentale-workspace at bounding box center [540, 286] width 1080 height 573
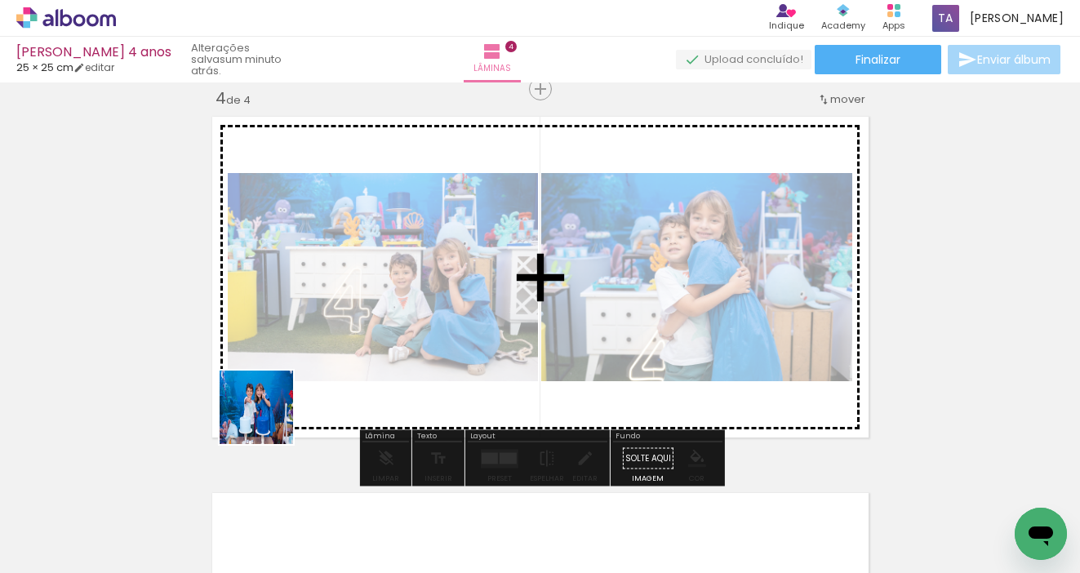
drag, startPoint x: 180, startPoint y: 517, endPoint x: 330, endPoint y: 369, distance: 211.2
click at [330, 369] on quentale-workspace at bounding box center [540, 286] width 1080 height 573
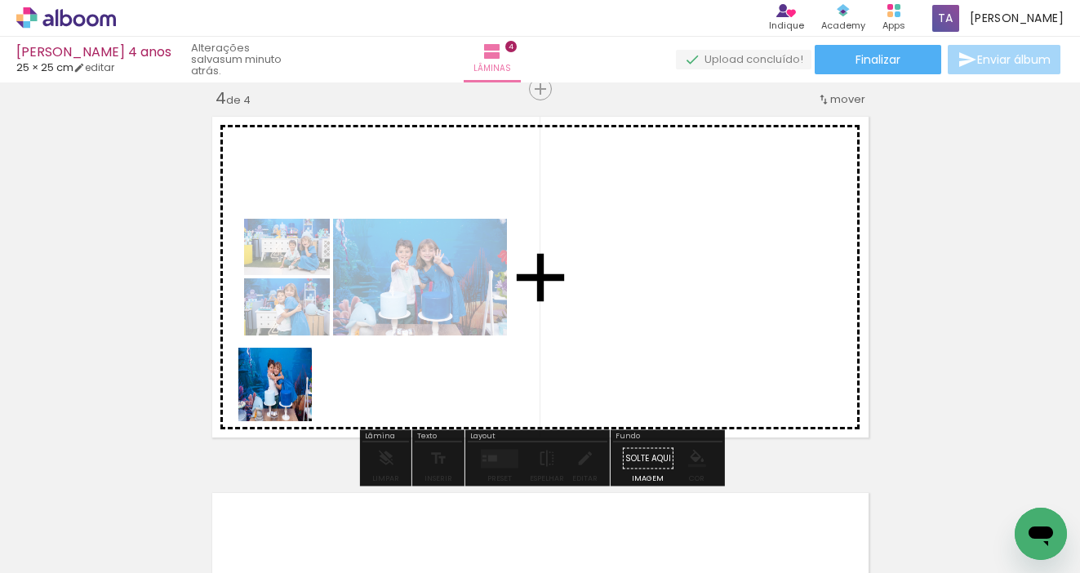
drag, startPoint x: 184, startPoint y: 514, endPoint x: 329, endPoint y: 378, distance: 199.2
click at [329, 378] on quentale-workspace at bounding box center [540, 286] width 1080 height 573
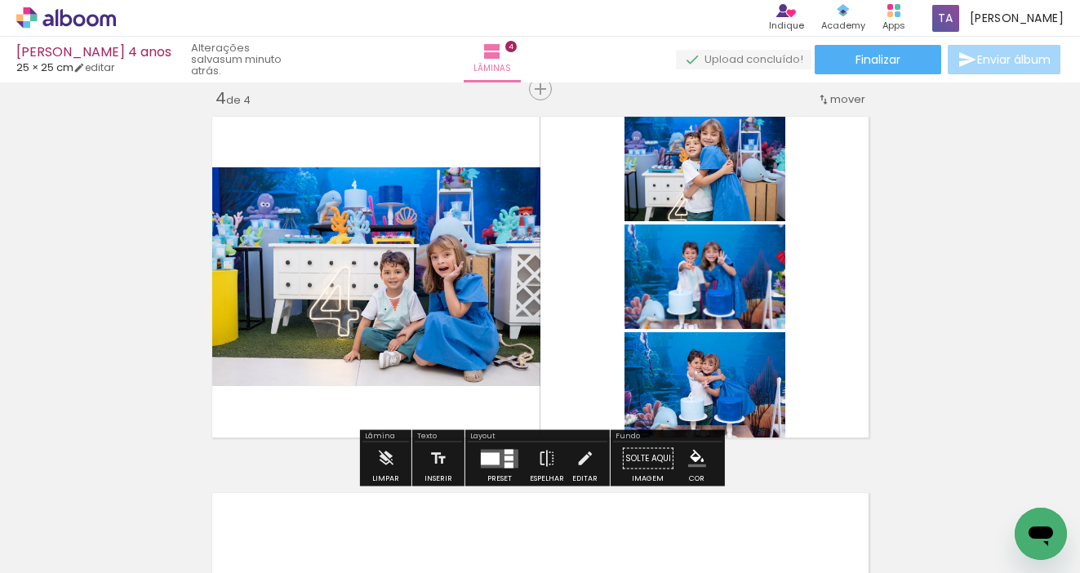
click at [494, 451] on quentale-layouter at bounding box center [500, 458] width 38 height 19
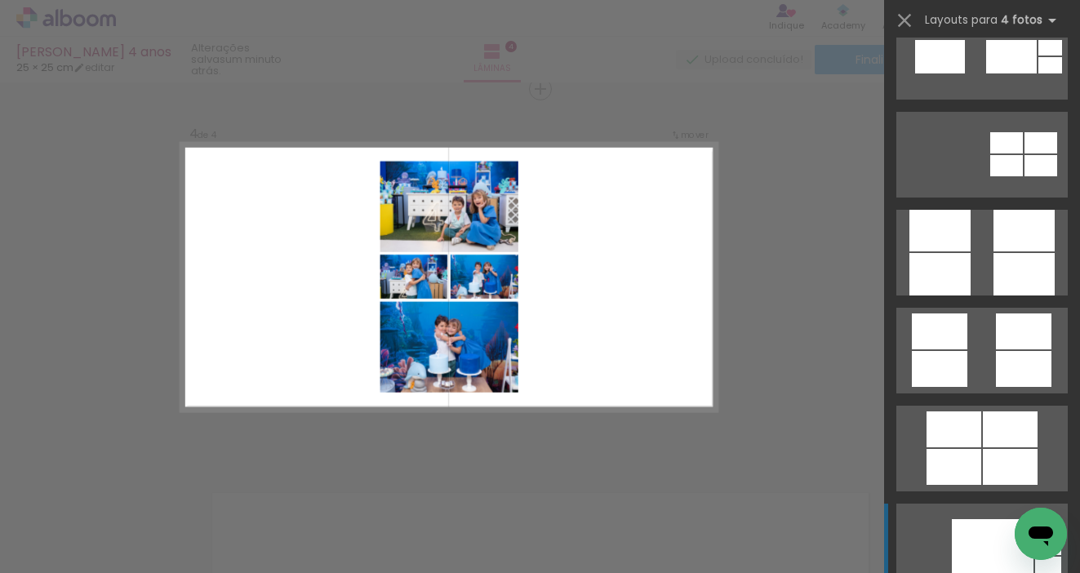
scroll to position [4455, 0]
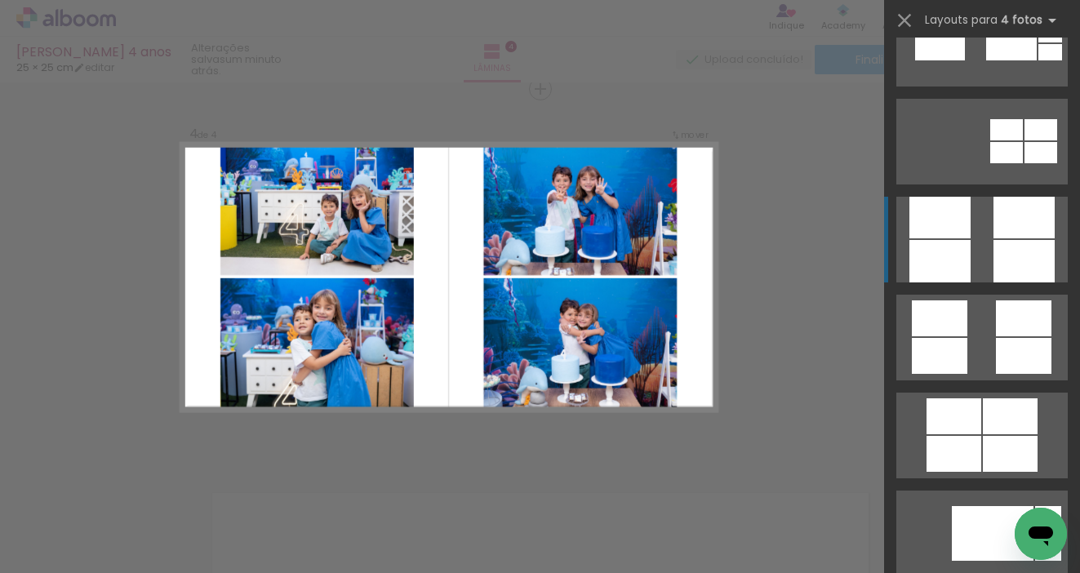
click at [1000, 232] on div at bounding box center [1023, 218] width 61 height 42
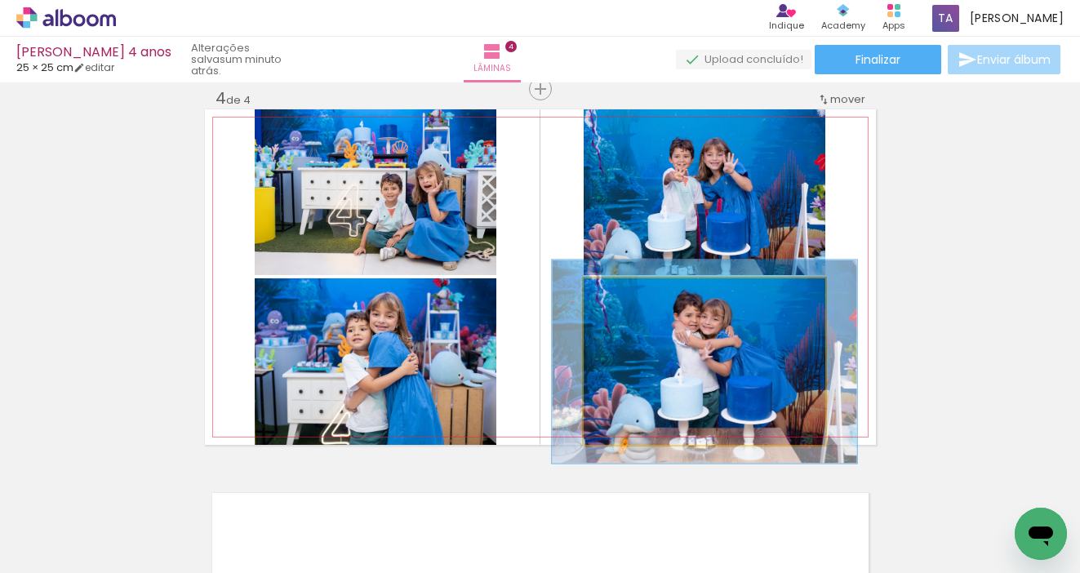
drag, startPoint x: 623, startPoint y: 294, endPoint x: 636, endPoint y: 295, distance: 13.1
type paper-slider "123"
click at [636, 295] on div at bounding box center [634, 295] width 15 height 15
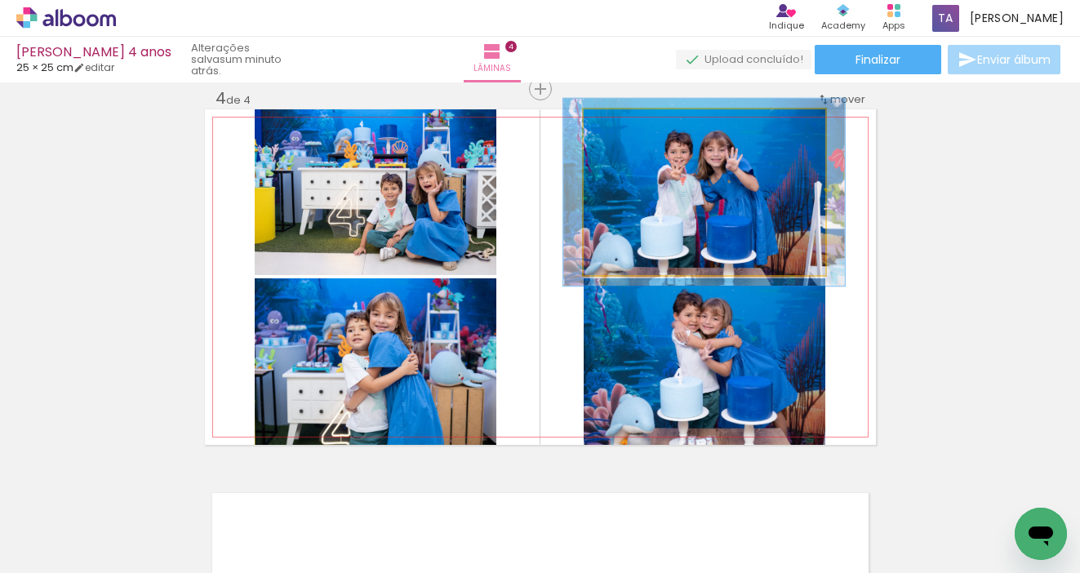
type paper-slider "113"
click at [632, 130] on div at bounding box center [628, 126] width 15 height 15
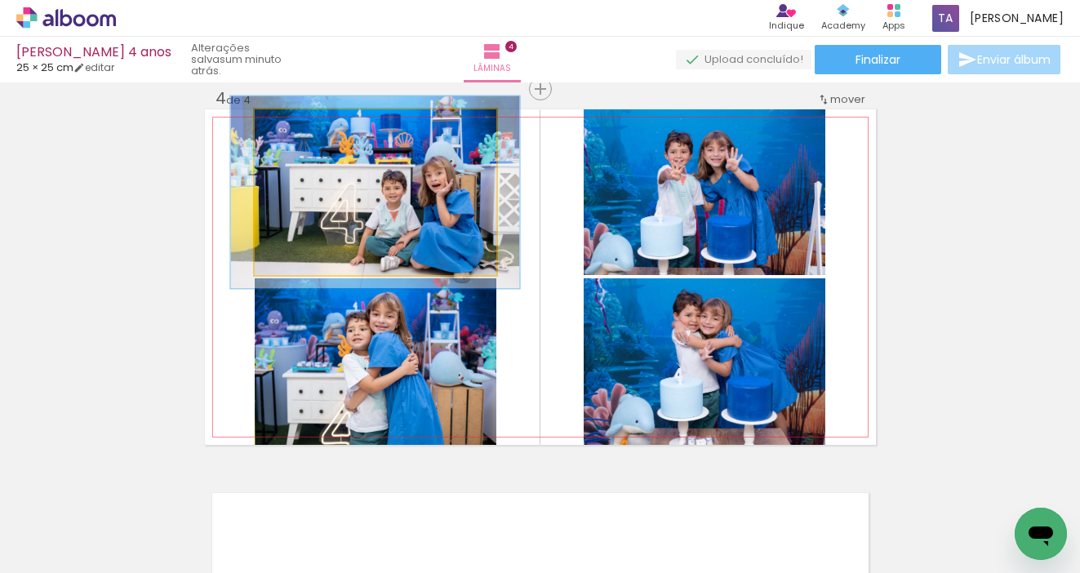
drag, startPoint x: 292, startPoint y: 125, endPoint x: 302, endPoint y: 127, distance: 10.1
type paper-slider "117"
click at [302, 127] on div at bounding box center [302, 126] width 15 height 15
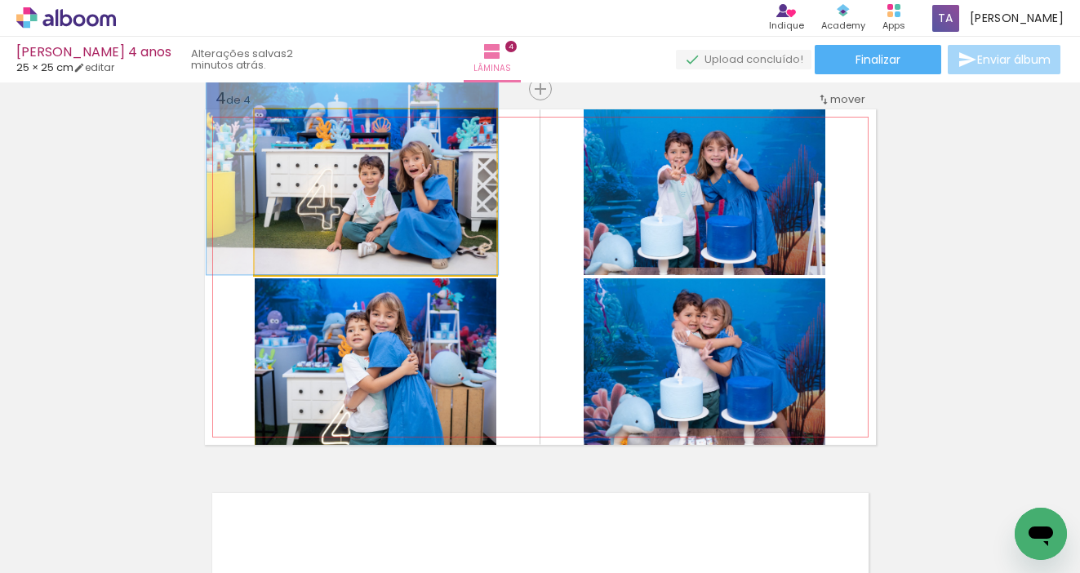
drag, startPoint x: 395, startPoint y: 192, endPoint x: 371, endPoint y: 173, distance: 30.2
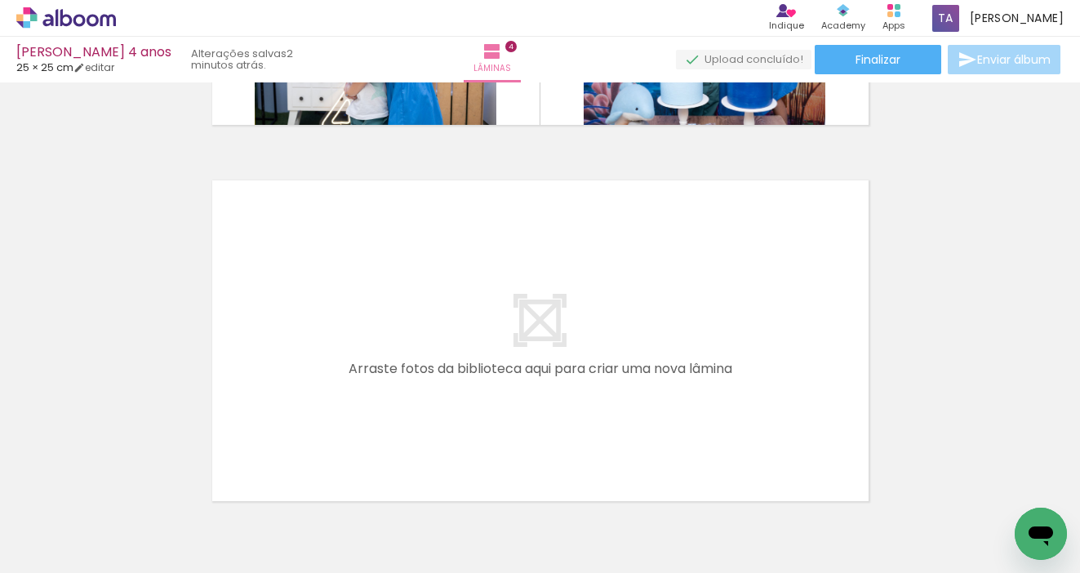
scroll to position [1471, 0]
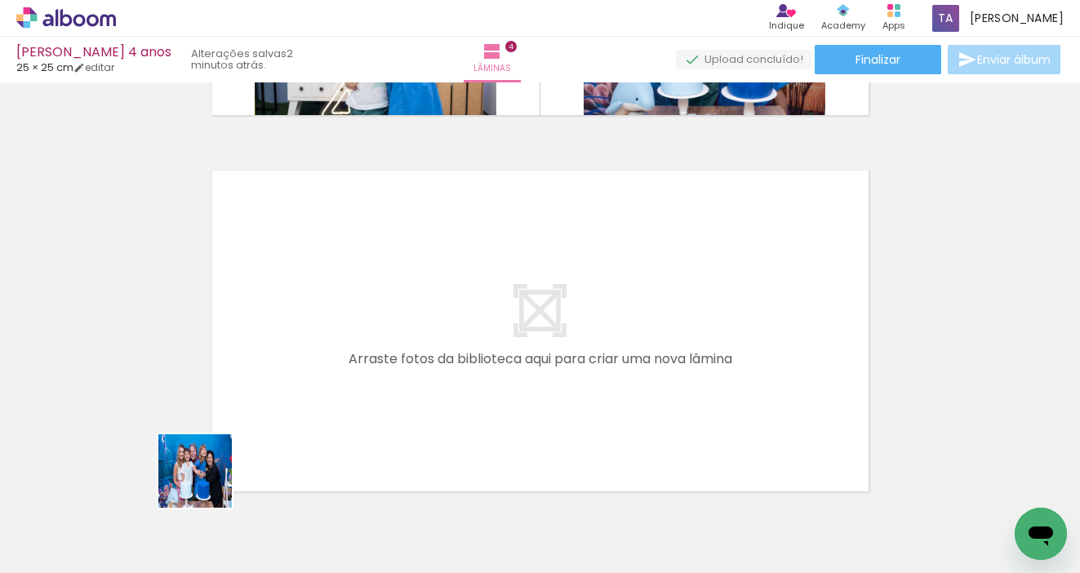
drag, startPoint x: 180, startPoint y: 515, endPoint x: 304, endPoint y: 383, distance: 181.8
click at [304, 383] on quentale-workspace at bounding box center [540, 286] width 1080 height 573
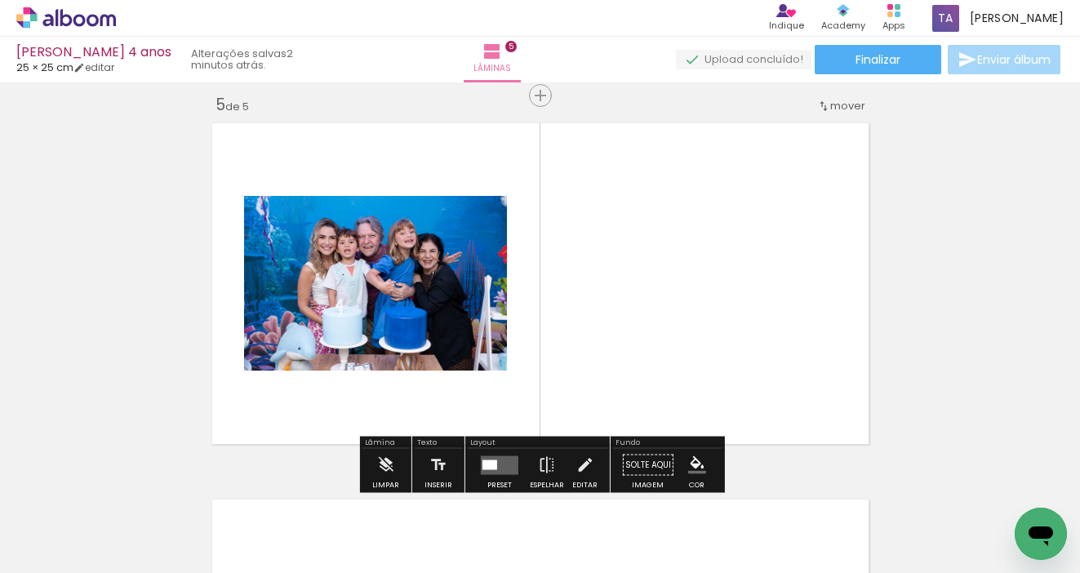
scroll to position [1525, 0]
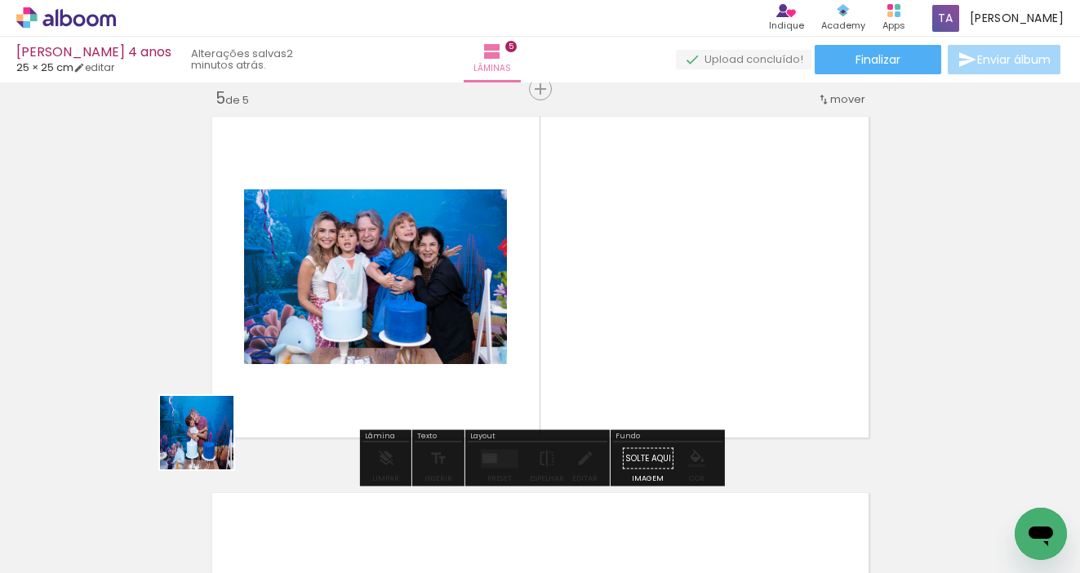
drag, startPoint x: 159, startPoint y: 515, endPoint x: 302, endPoint y: 353, distance: 216.2
click at [302, 353] on quentale-workspace at bounding box center [540, 286] width 1080 height 573
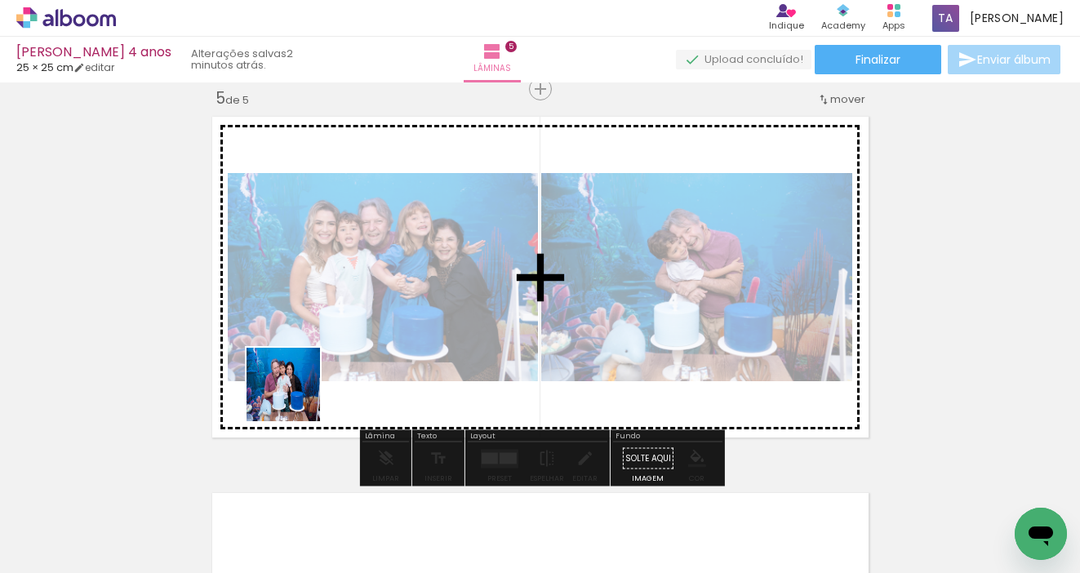
drag, startPoint x: 171, startPoint y: 517, endPoint x: 301, endPoint y: 390, distance: 181.8
click at [301, 390] on quentale-workspace at bounding box center [540, 286] width 1080 height 573
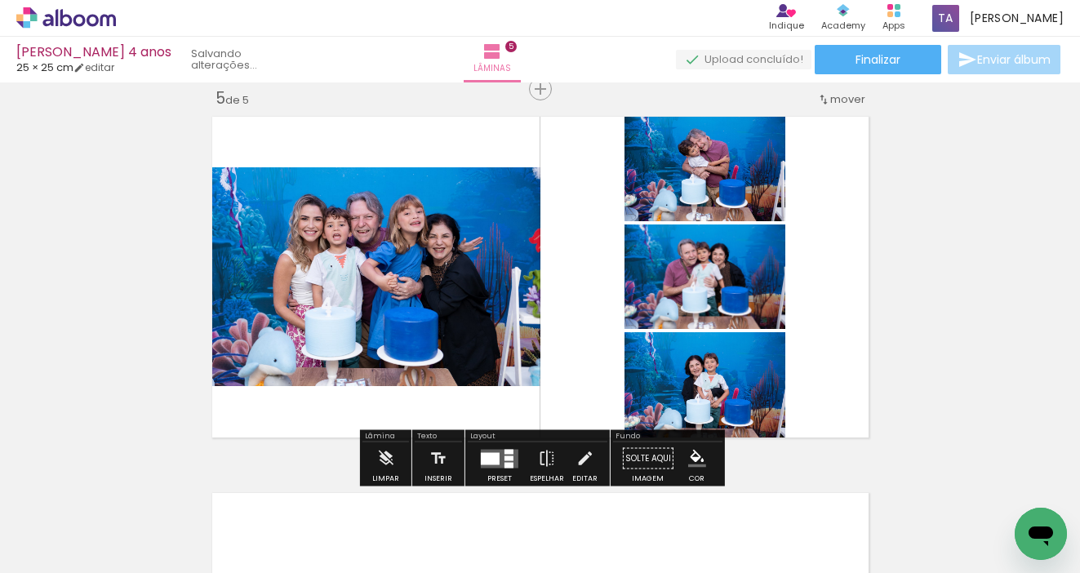
drag, startPoint x: 162, startPoint y: 528, endPoint x: 314, endPoint y: 393, distance: 204.0
click at [314, 393] on quentale-workspace at bounding box center [540, 286] width 1080 height 573
click at [492, 449] on quentale-layouter at bounding box center [500, 458] width 38 height 19
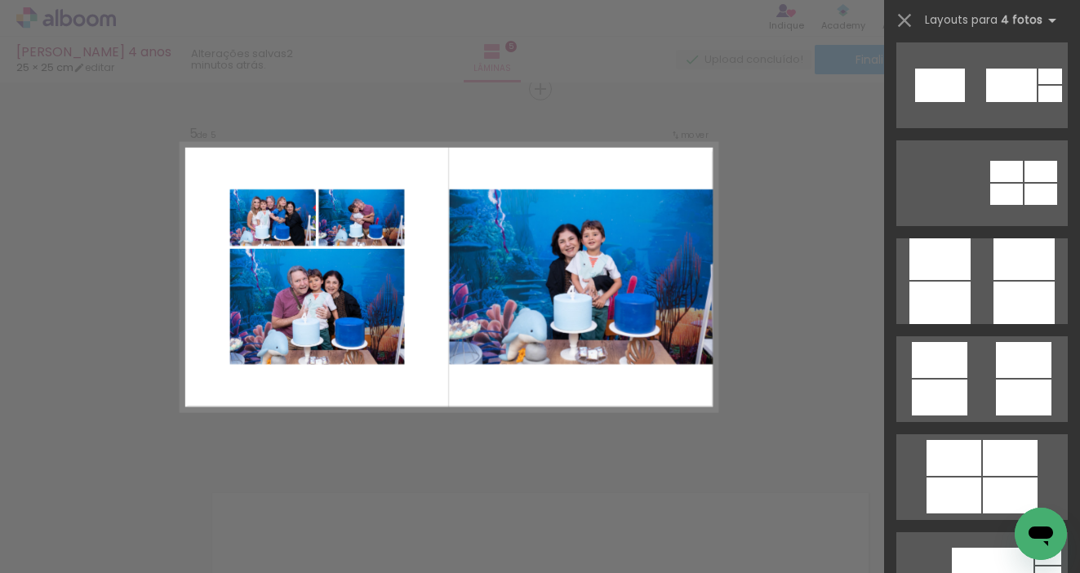
scroll to position [4442, 0]
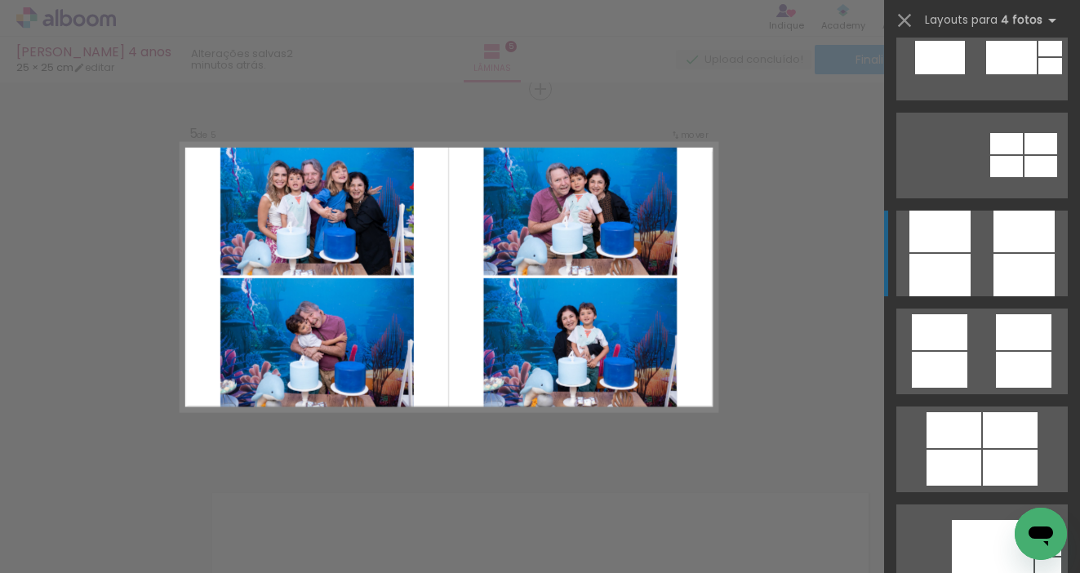
click at [991, 255] on quentale-layouter at bounding box center [981, 254] width 171 height 86
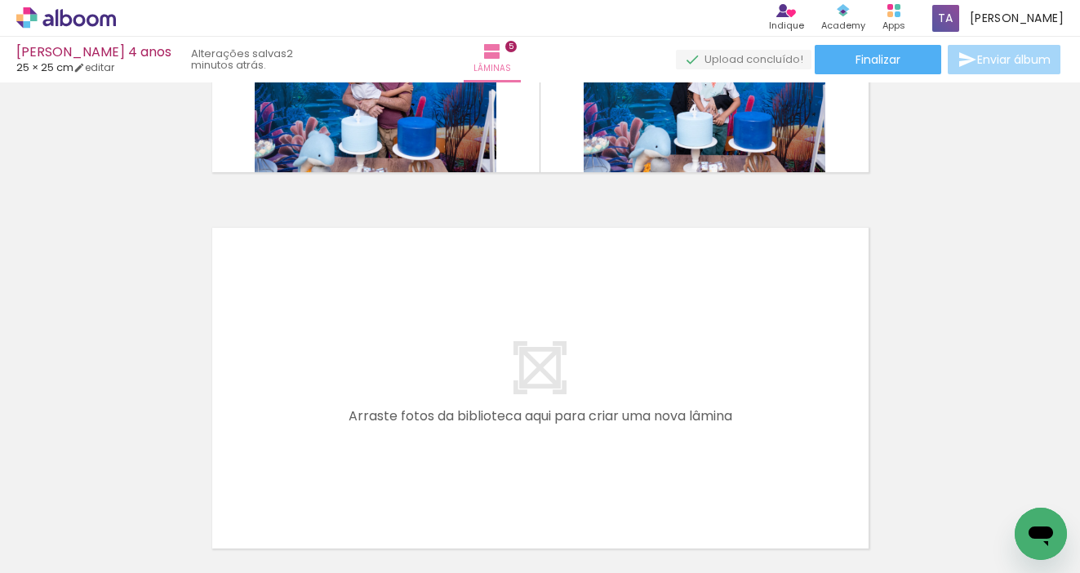
scroll to position [0, 378]
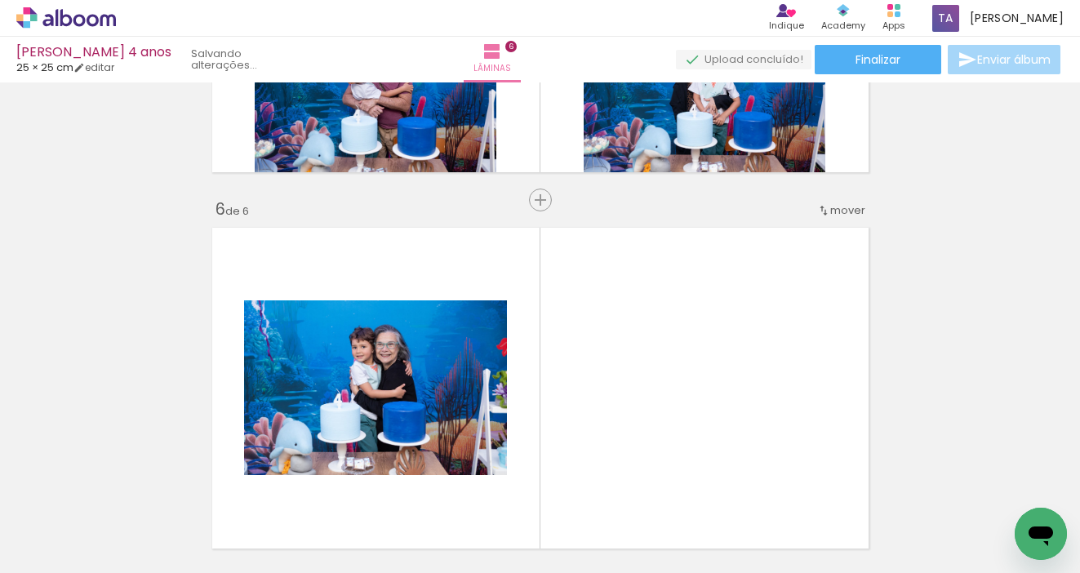
drag, startPoint x: 262, startPoint y: 499, endPoint x: 335, endPoint y: 390, distance: 130.6
click at [335, 390] on quentale-workspace at bounding box center [540, 286] width 1080 height 573
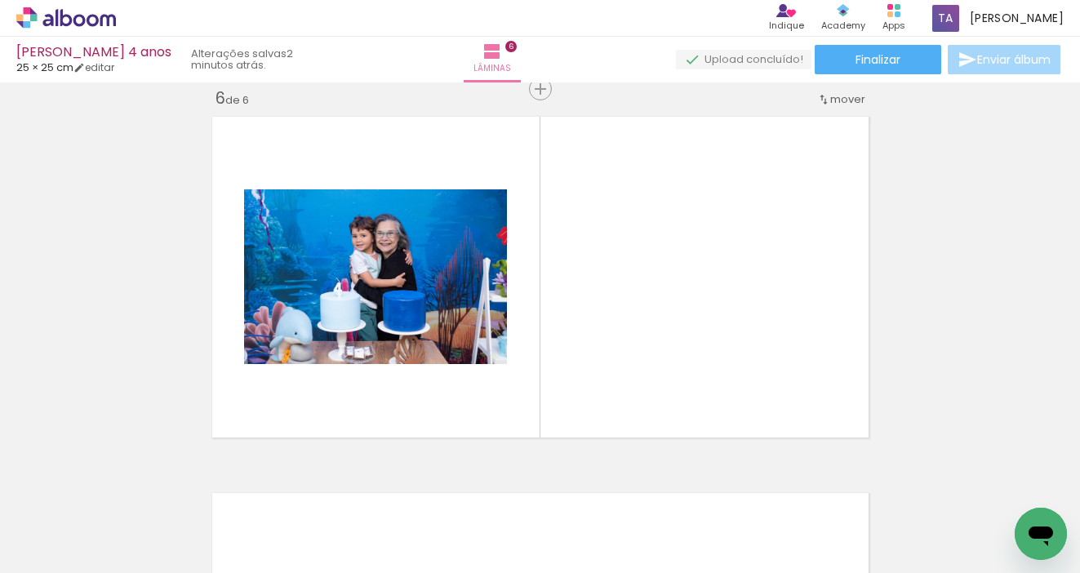
scroll to position [0, 1053]
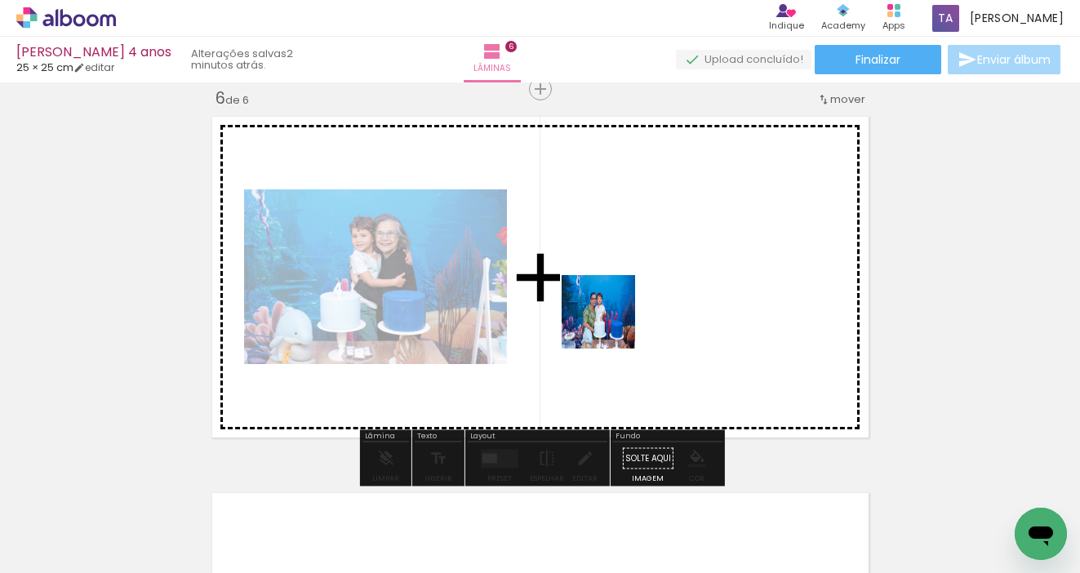
drag, startPoint x: 406, startPoint y: 529, endPoint x: 623, endPoint y: 319, distance: 302.4
click at [623, 319] on quentale-workspace at bounding box center [540, 286] width 1080 height 573
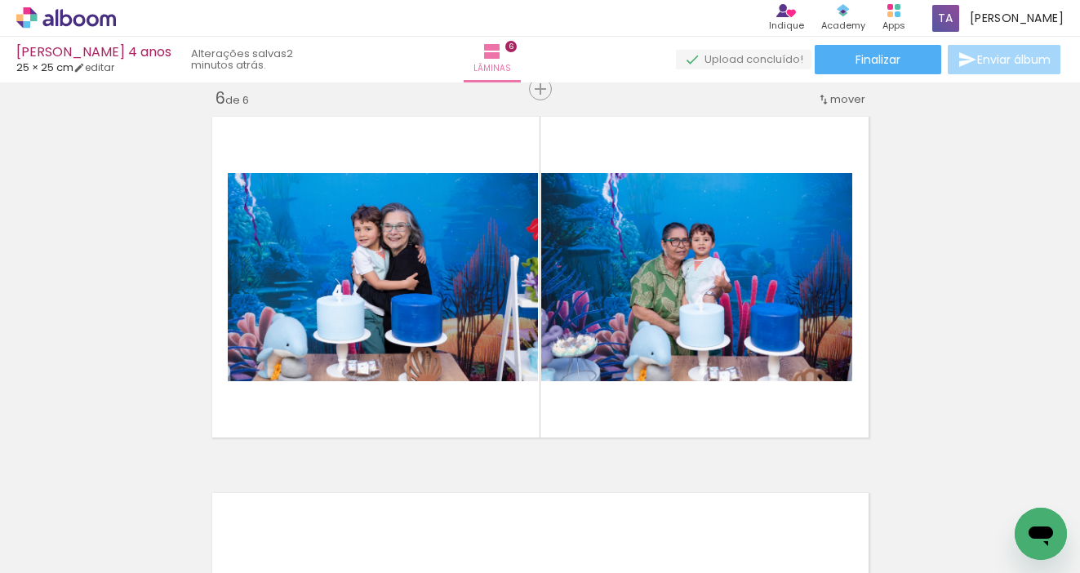
scroll to position [0, 3280]
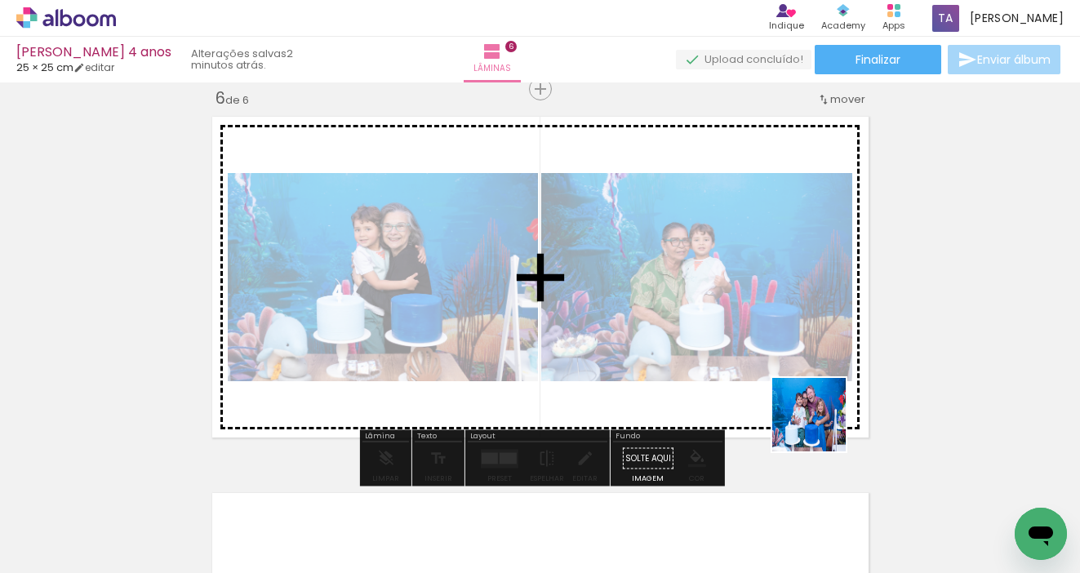
drag, startPoint x: 836, startPoint y: 521, endPoint x: 821, endPoint y: 427, distance: 95.9
click at [821, 427] on quentale-workspace at bounding box center [540, 286] width 1080 height 573
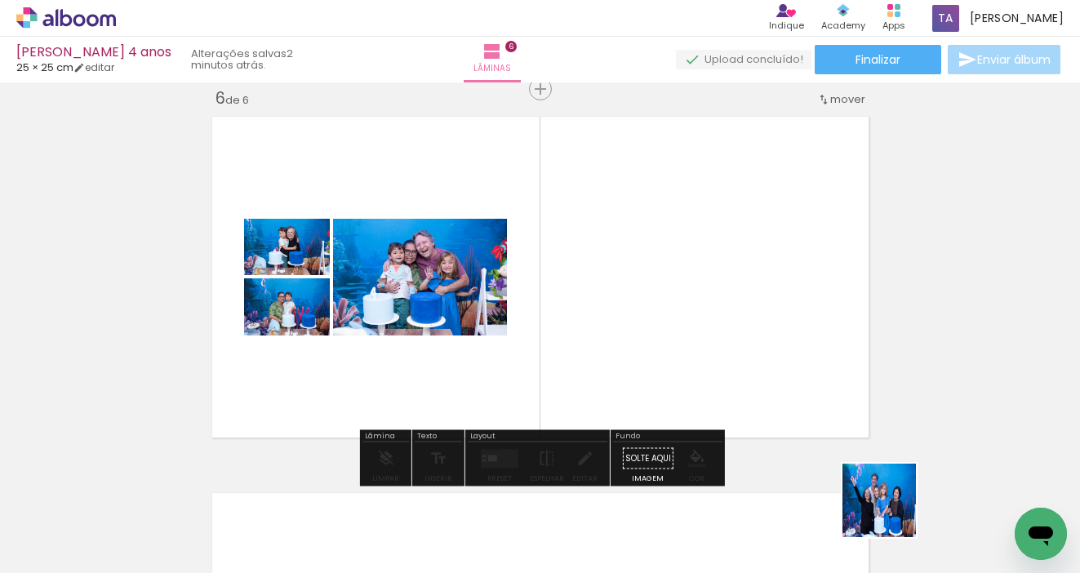
drag, startPoint x: 907, startPoint y: 523, endPoint x: 760, endPoint y: 361, distance: 218.4
click at [760, 361] on quentale-workspace at bounding box center [540, 286] width 1080 height 573
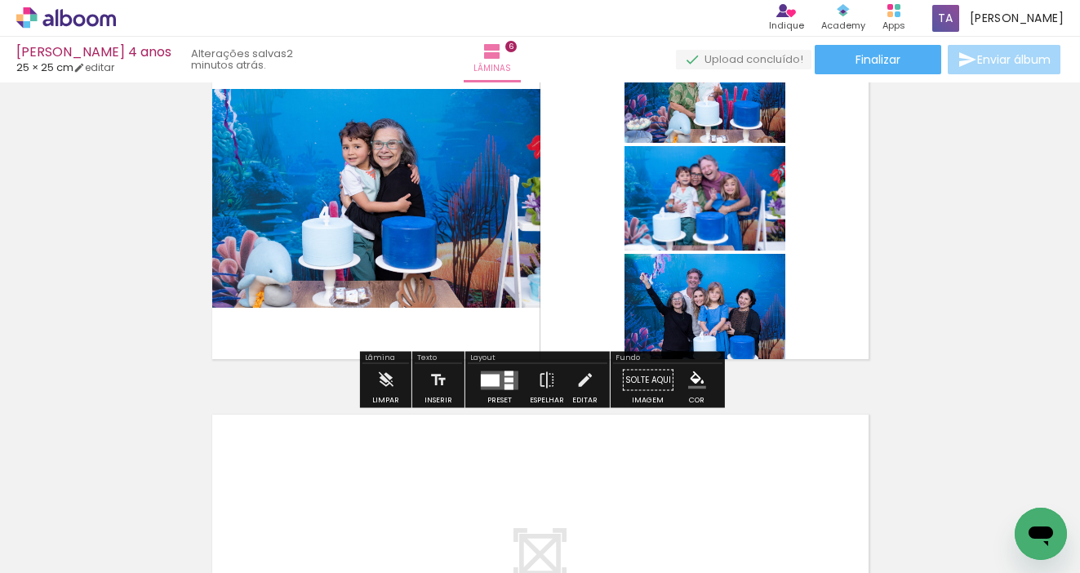
scroll to position [1988, 0]
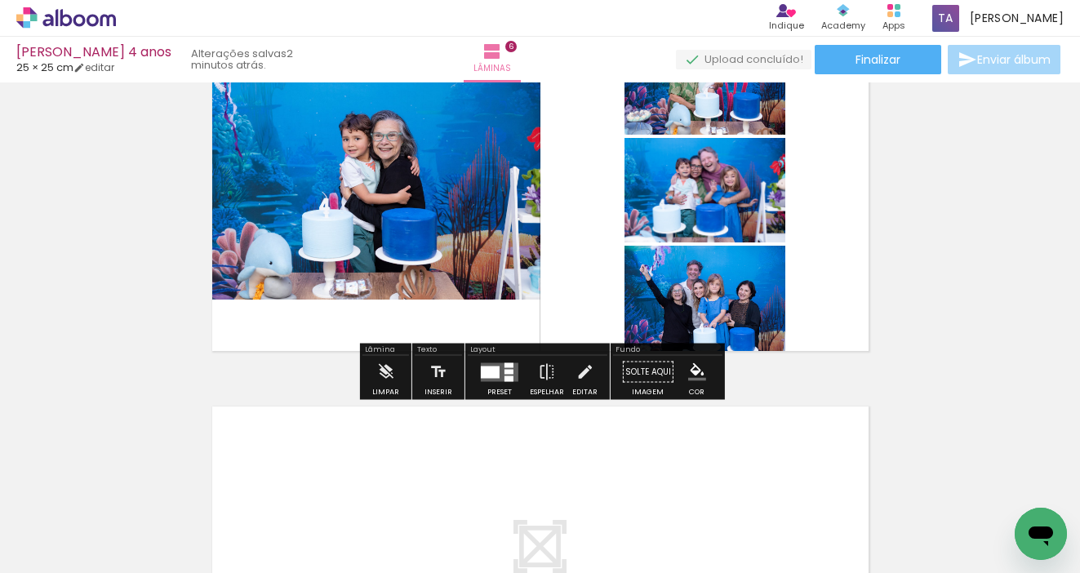
click at [497, 375] on quentale-layouter at bounding box center [500, 371] width 38 height 19
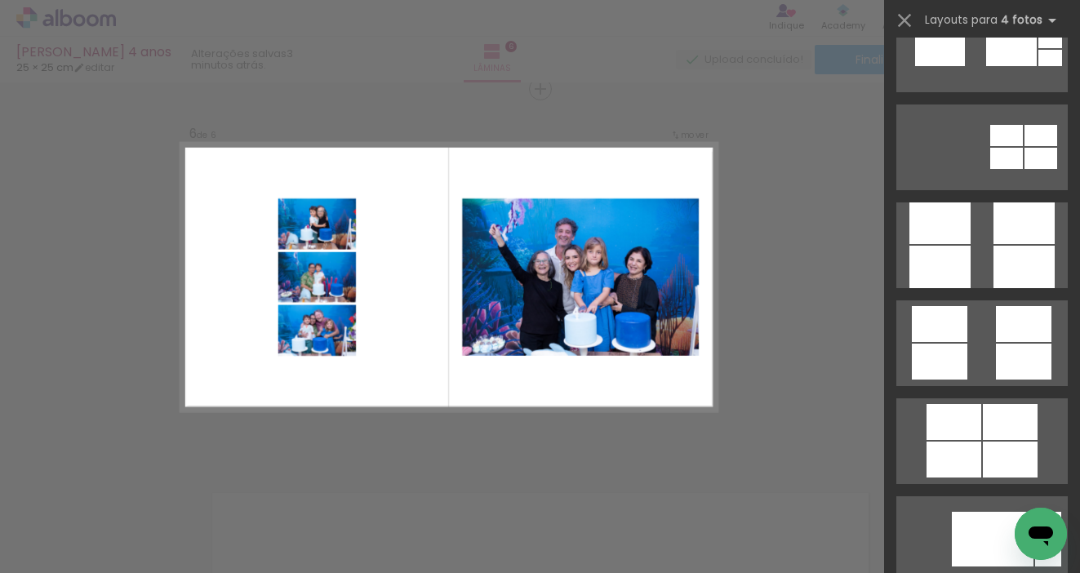
scroll to position [4460, 0]
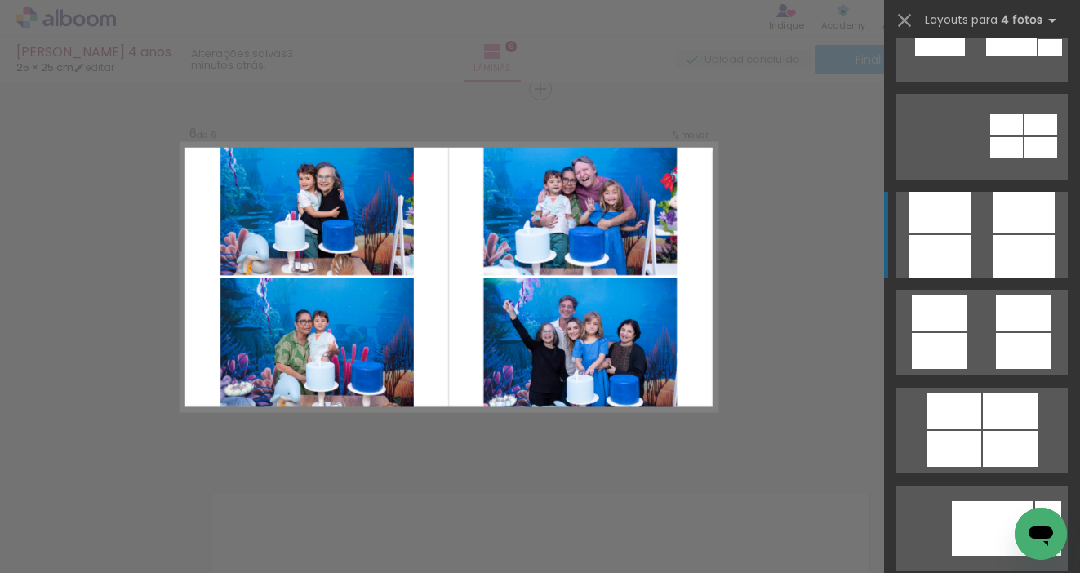
click at [994, 238] on div at bounding box center [1023, 256] width 61 height 42
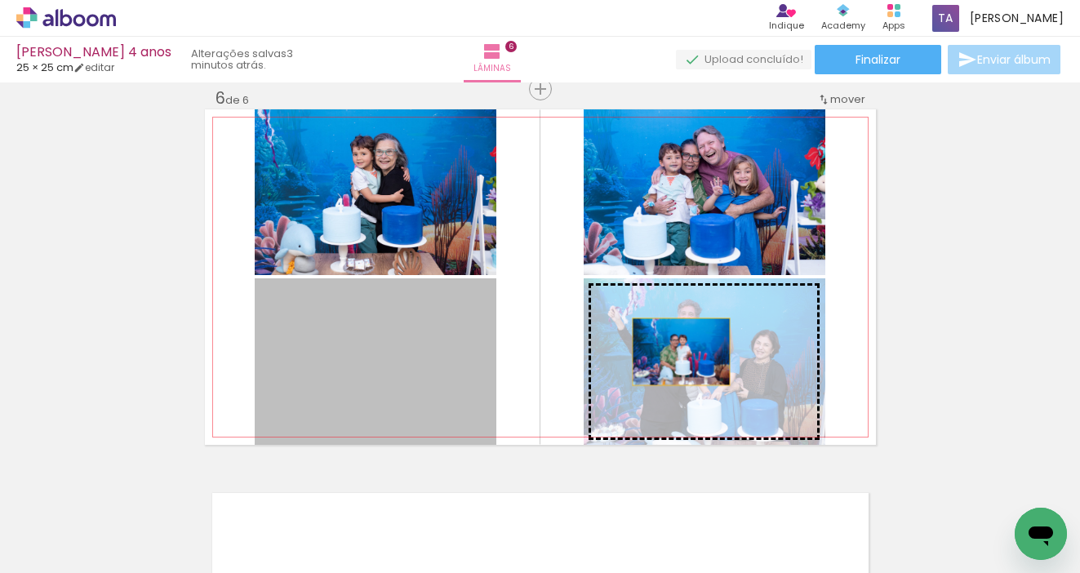
drag, startPoint x: 442, startPoint y: 365, endPoint x: 681, endPoint y: 354, distance: 239.3
click at [0, 0] on slot at bounding box center [0, 0] width 0 height 0
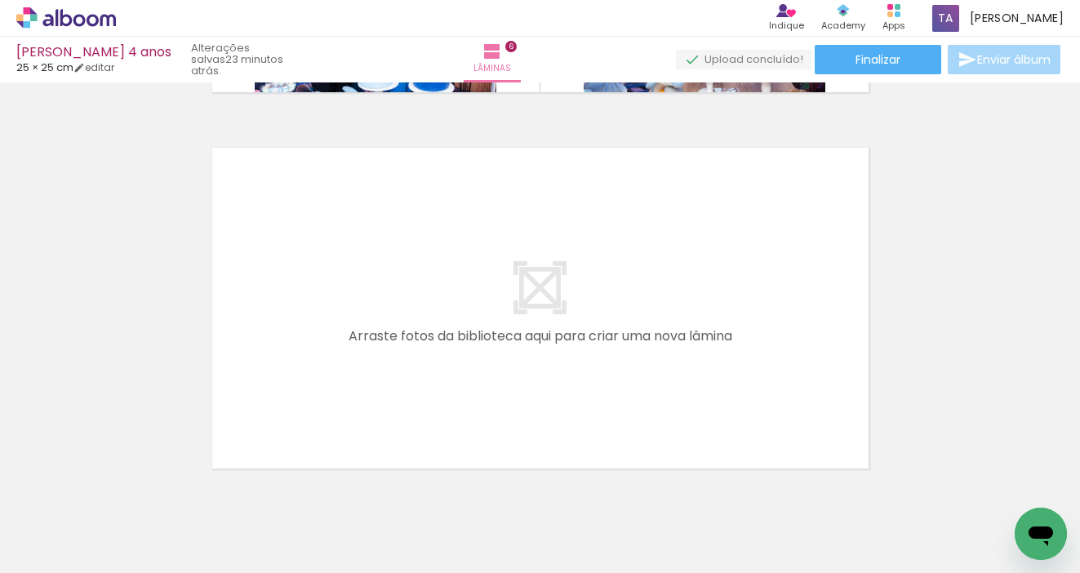
scroll to position [2259, 0]
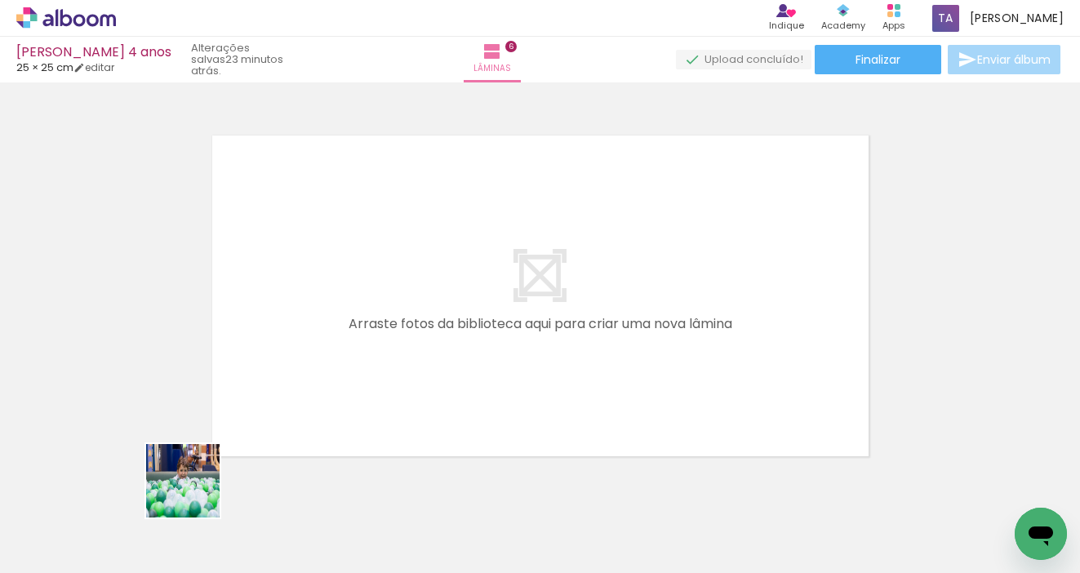
drag, startPoint x: 195, startPoint y: 493, endPoint x: 298, endPoint y: 408, distance: 133.3
click at [298, 408] on quentale-workspace at bounding box center [540, 286] width 1080 height 573
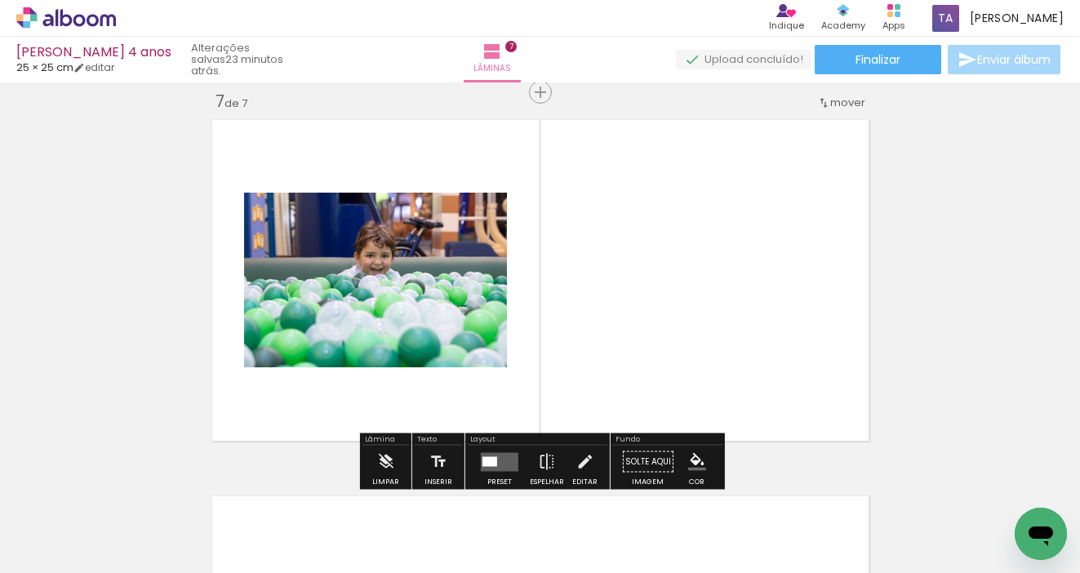
scroll to position [2277, 0]
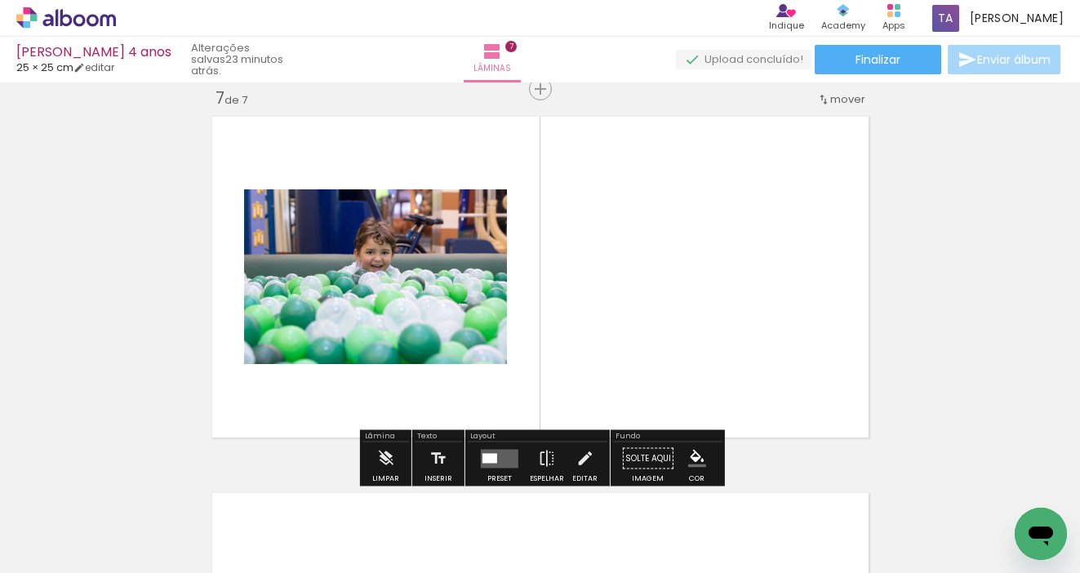
drag, startPoint x: 352, startPoint y: 526, endPoint x: 517, endPoint y: 347, distance: 244.3
click at [517, 347] on quentale-workspace at bounding box center [540, 286] width 1080 height 573
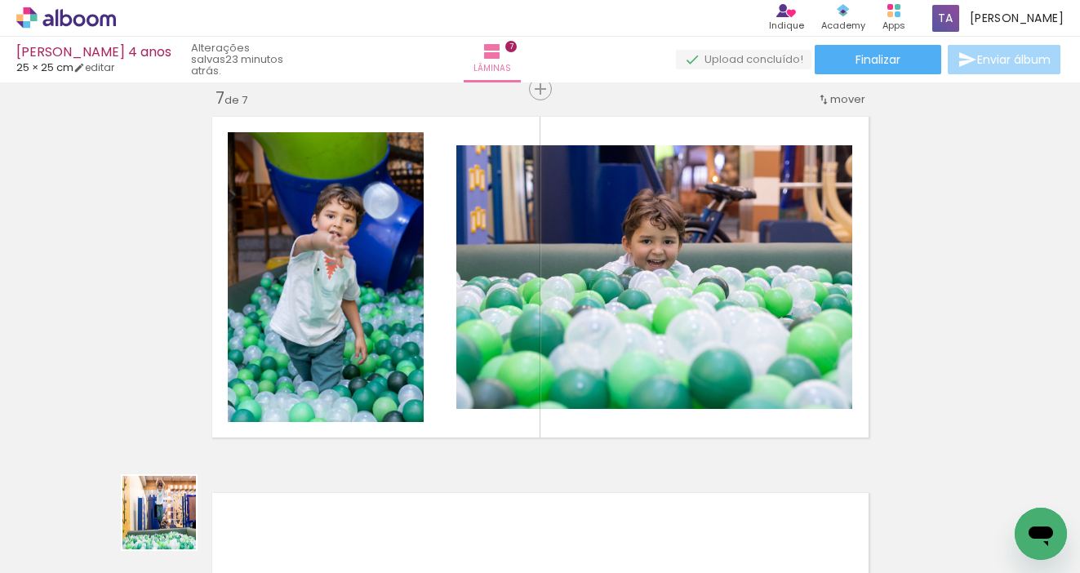
drag, startPoint x: 167, startPoint y: 530, endPoint x: 324, endPoint y: 375, distance: 221.0
click at [324, 375] on quentale-workspace at bounding box center [540, 286] width 1080 height 573
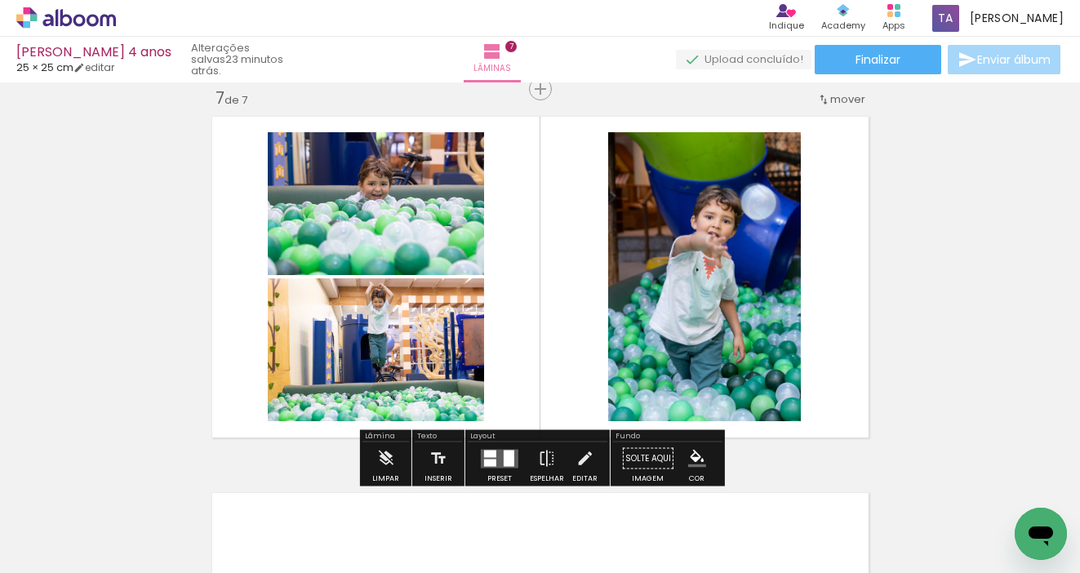
click at [498, 451] on quentale-layouter at bounding box center [500, 458] width 38 height 19
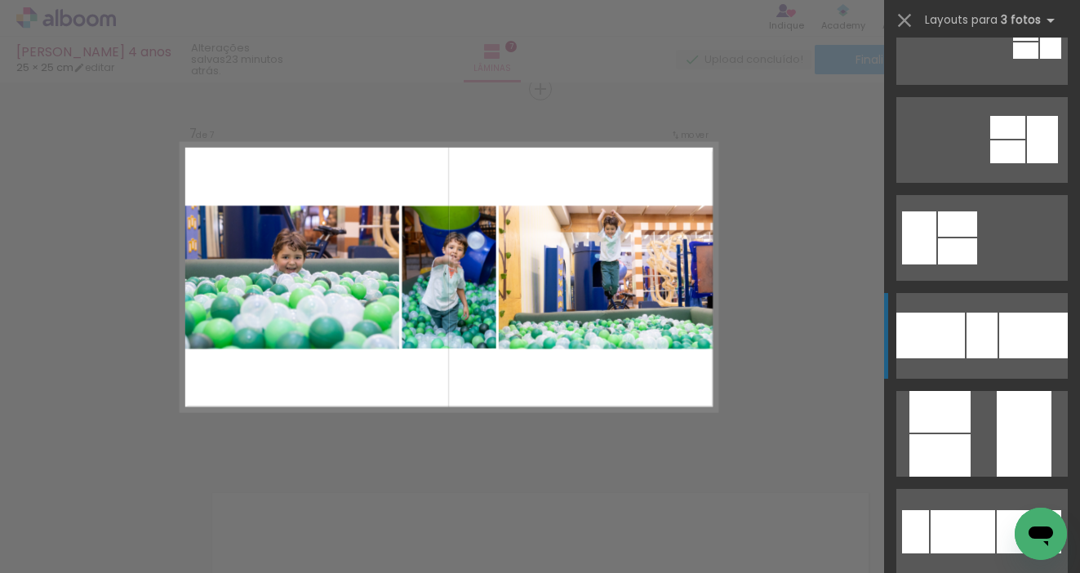
scroll to position [273, 0]
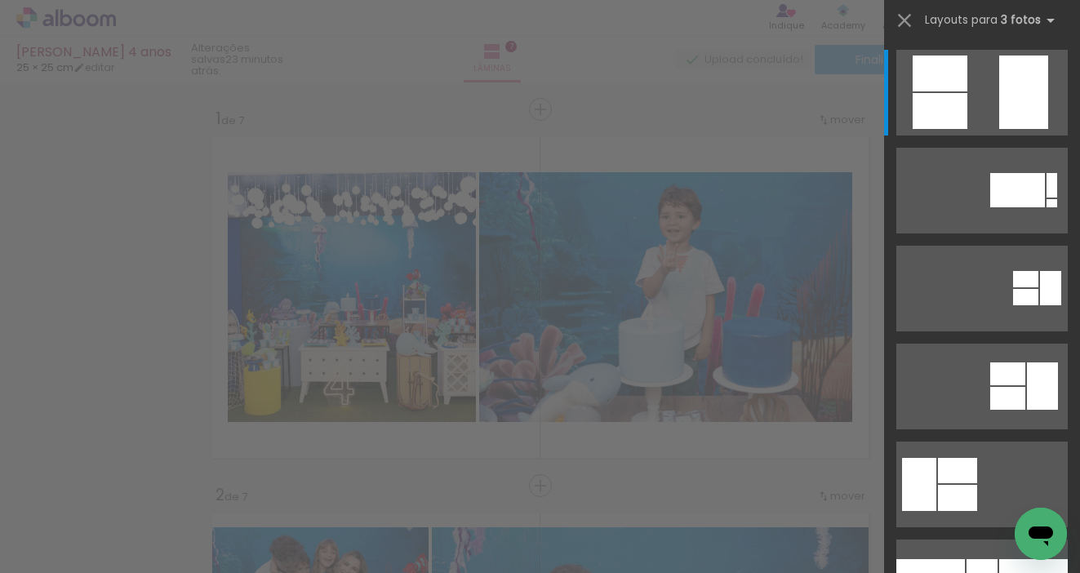
scroll to position [273, 0]
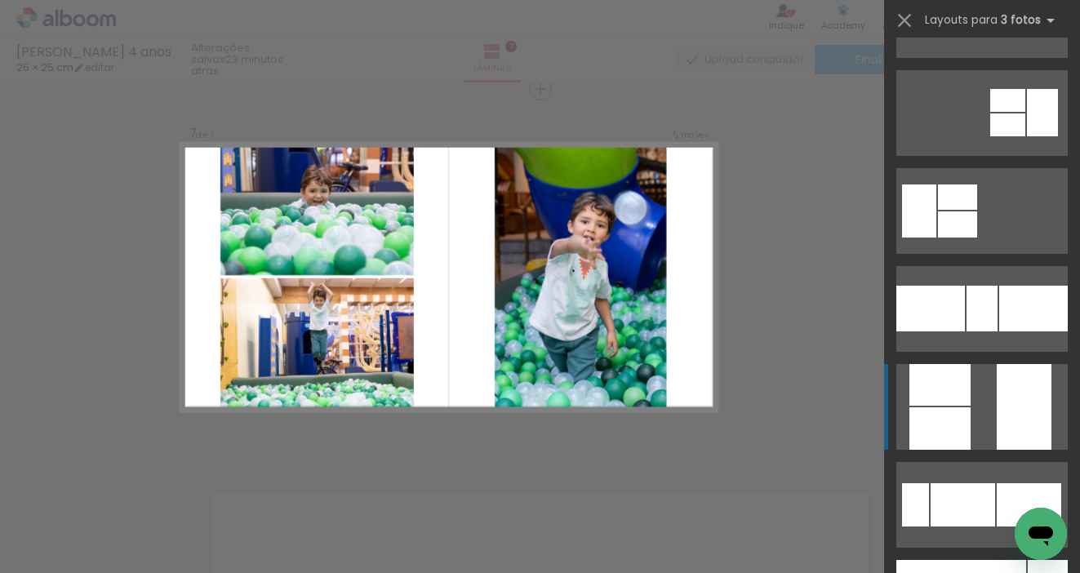
click at [972, 401] on quentale-layouter at bounding box center [981, 407] width 171 height 86
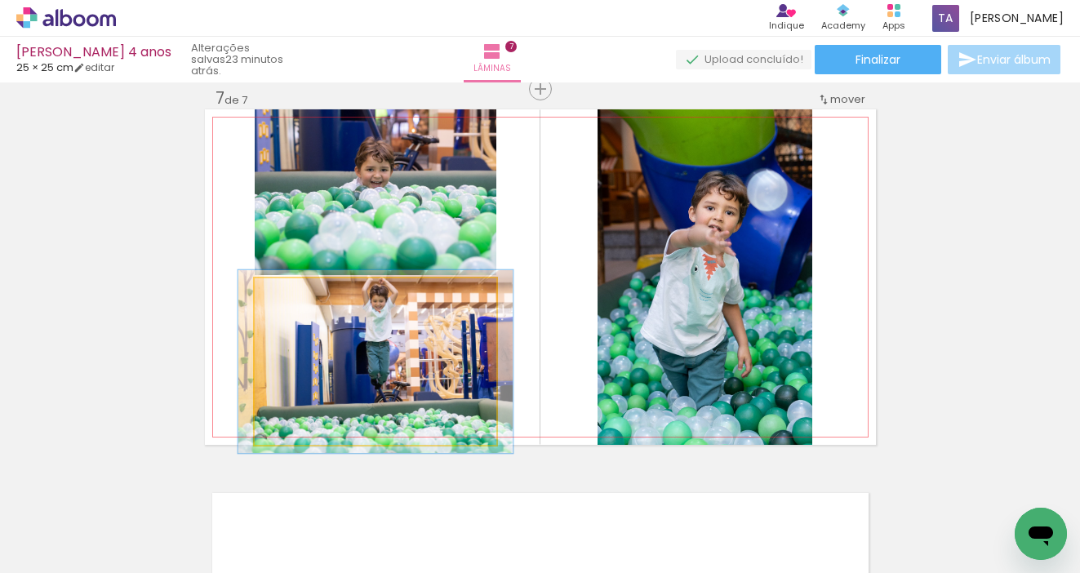
type paper-slider "110"
click at [298, 295] on div at bounding box center [298, 295] width 15 height 15
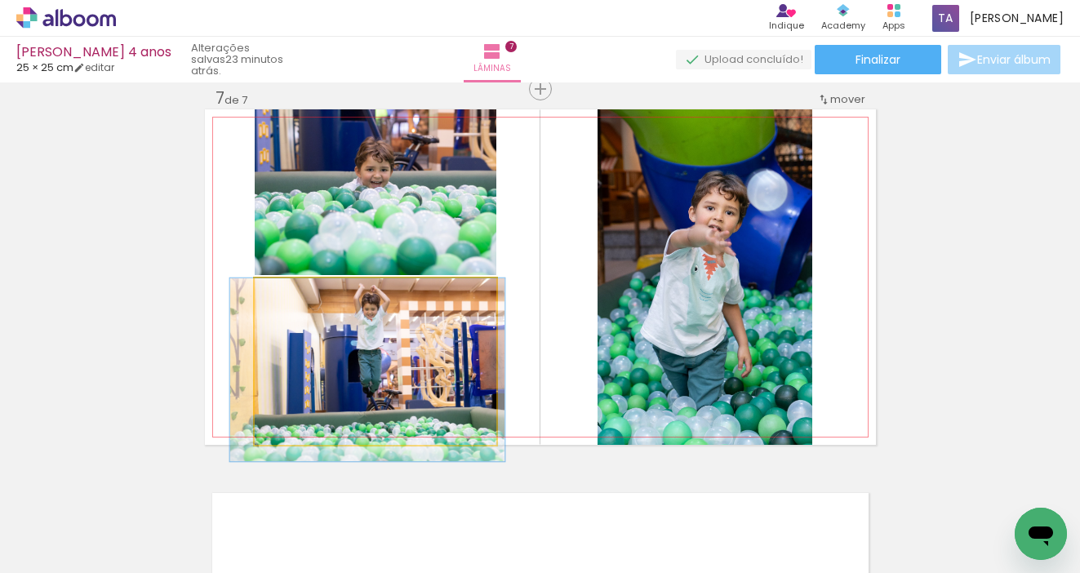
drag, startPoint x: 428, startPoint y: 356, endPoint x: 419, endPoint y: 370, distance: 16.8
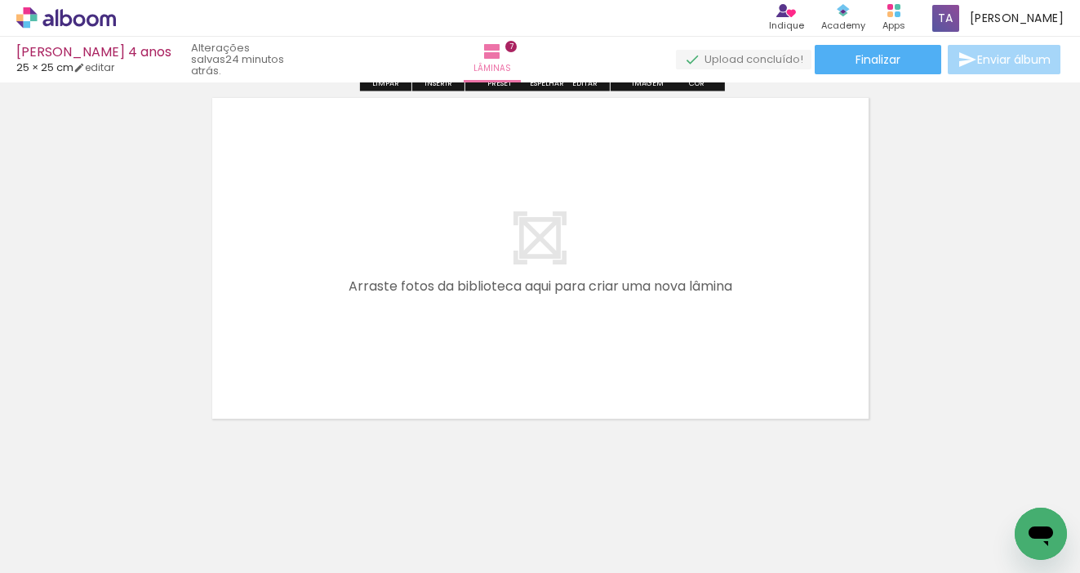
scroll to position [2677, 0]
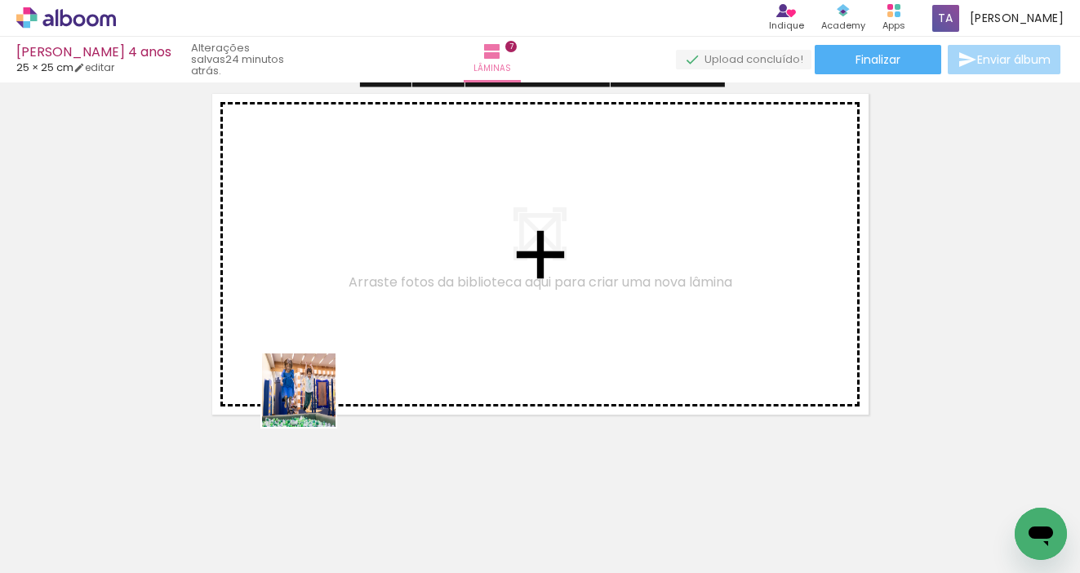
drag, startPoint x: 180, startPoint y: 516, endPoint x: 326, endPoint y: 395, distance: 190.2
click at [326, 395] on quentale-workspace at bounding box center [540, 286] width 1080 height 573
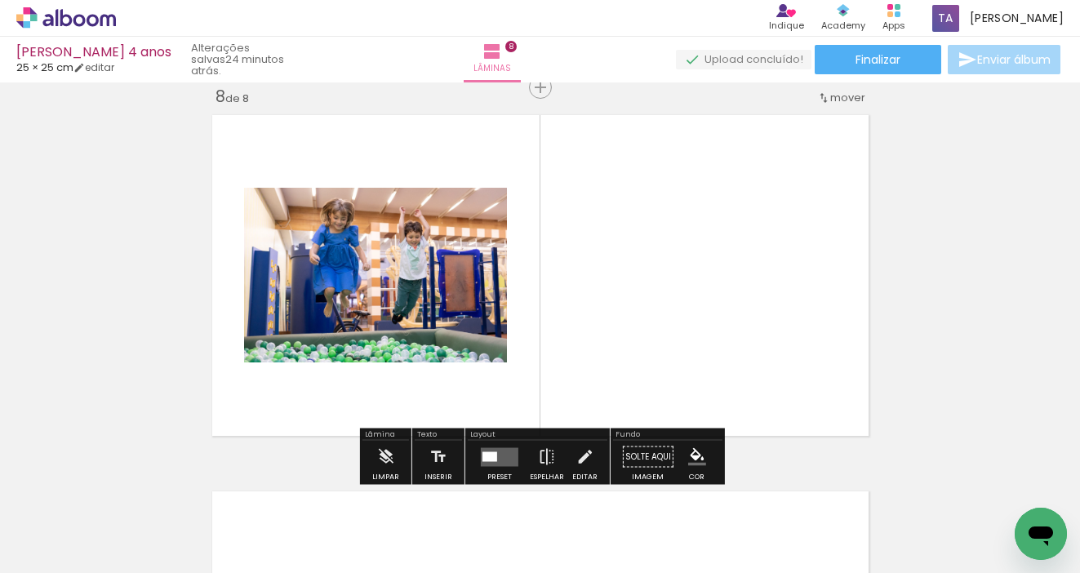
scroll to position [2654, 0]
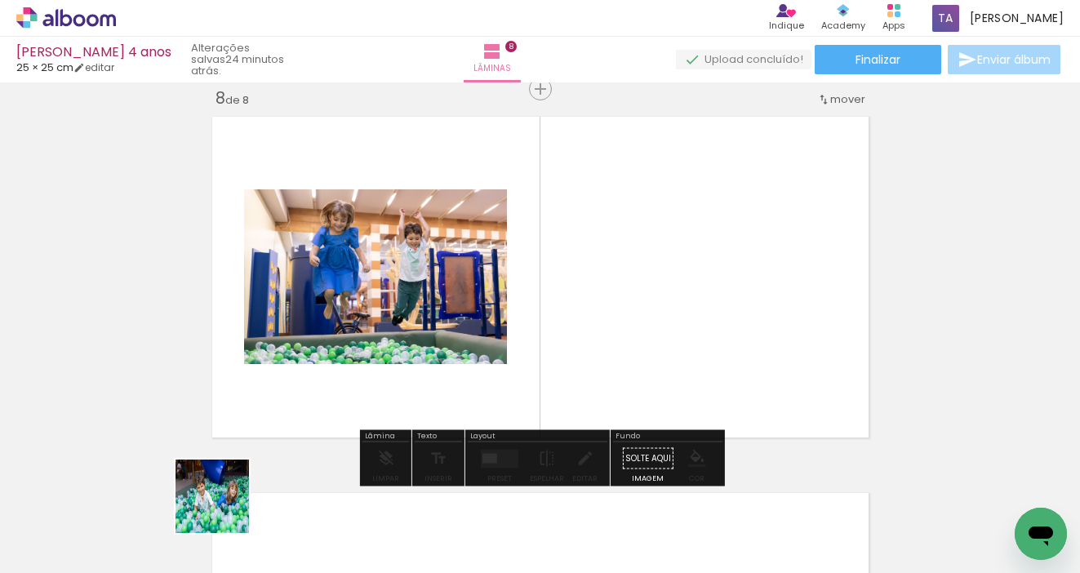
drag, startPoint x: 171, startPoint y: 539, endPoint x: 449, endPoint y: 421, distance: 302.1
click at [449, 421] on quentale-workspace at bounding box center [540, 286] width 1080 height 573
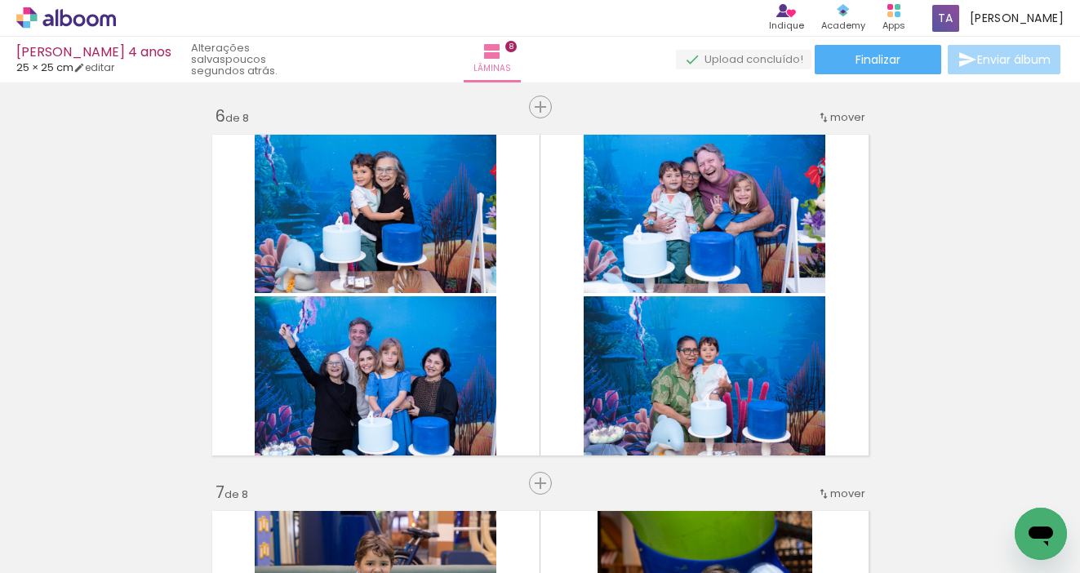
scroll to position [0, 1896]
